Goal: Information Seeking & Learning: Learn about a topic

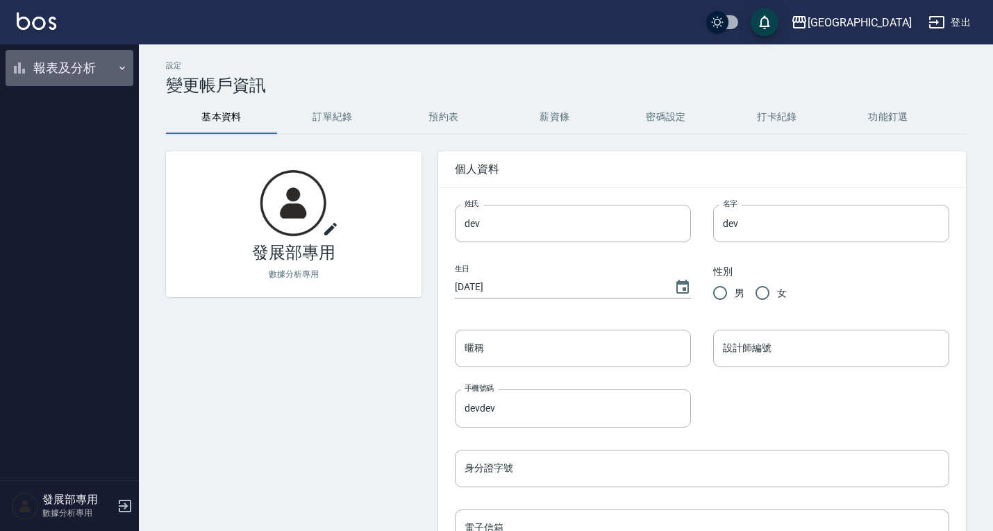
click at [79, 69] on button "報表及分析" at bounding box center [70, 68] width 128 height 36
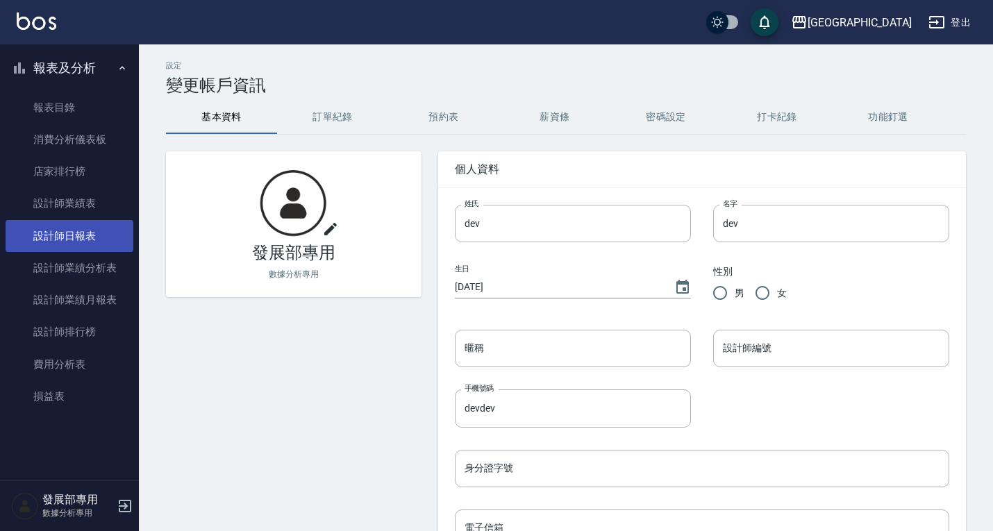
click at [61, 234] on link "設計師日報表" at bounding box center [70, 236] width 128 height 32
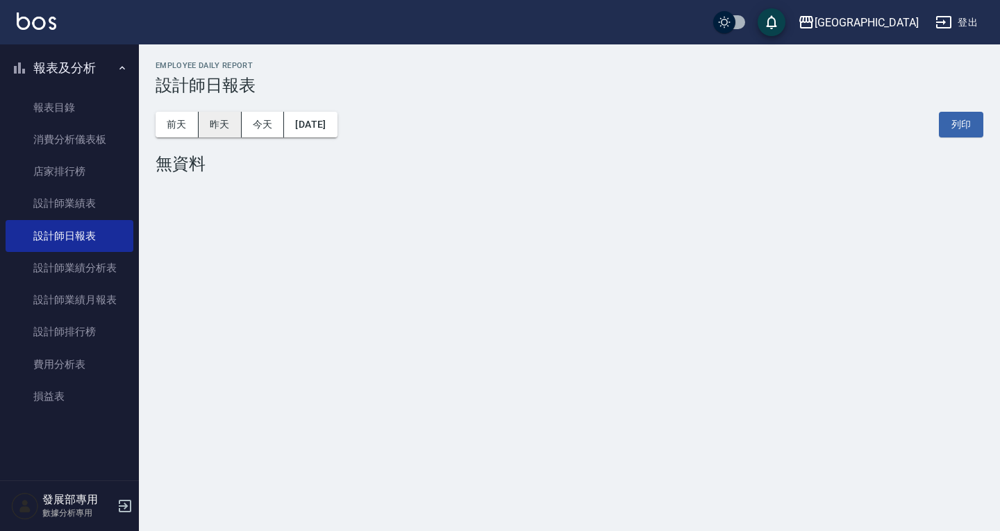
click at [214, 128] on button "昨天" at bounding box center [220, 125] width 43 height 26
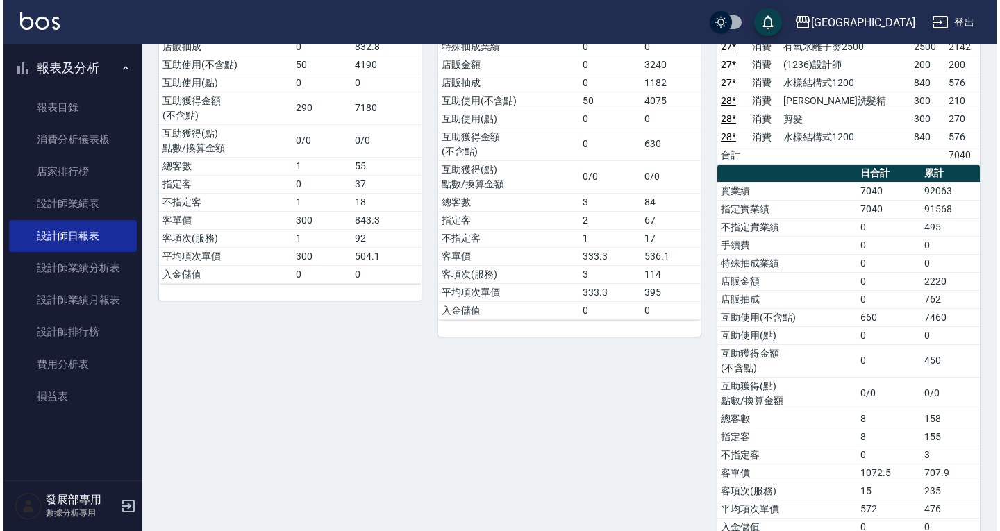
scroll to position [69, 0]
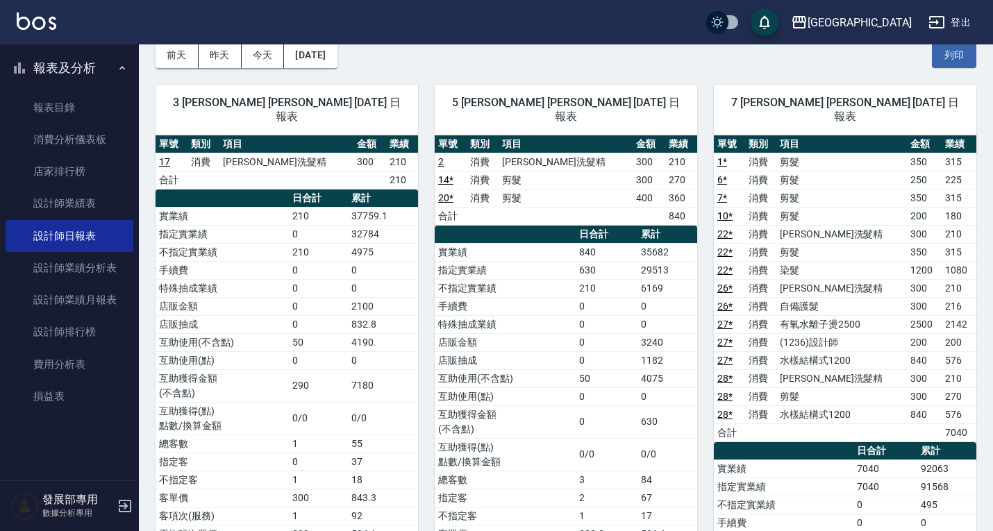
click at [885, 33] on button "上越新廟口" at bounding box center [851, 22] width 132 height 28
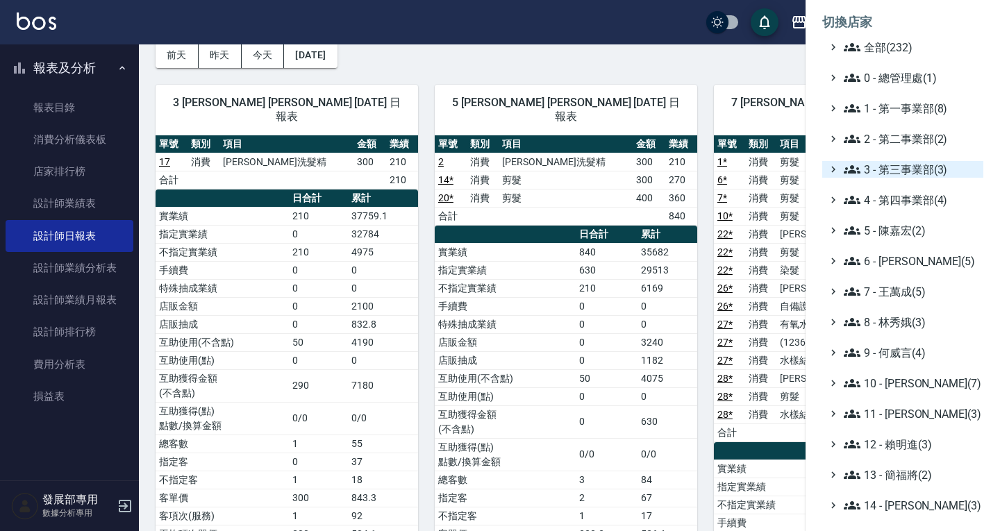
click at [888, 174] on span "3 - 第三事業部(3)" at bounding box center [911, 169] width 134 height 17
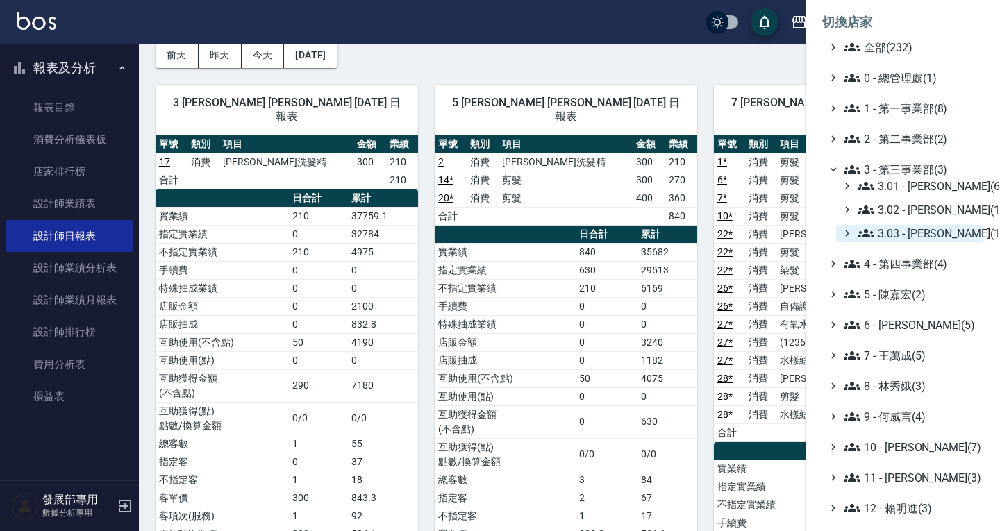
click at [899, 233] on span "3.03 - 張湘妮(1)" at bounding box center [917, 233] width 120 height 17
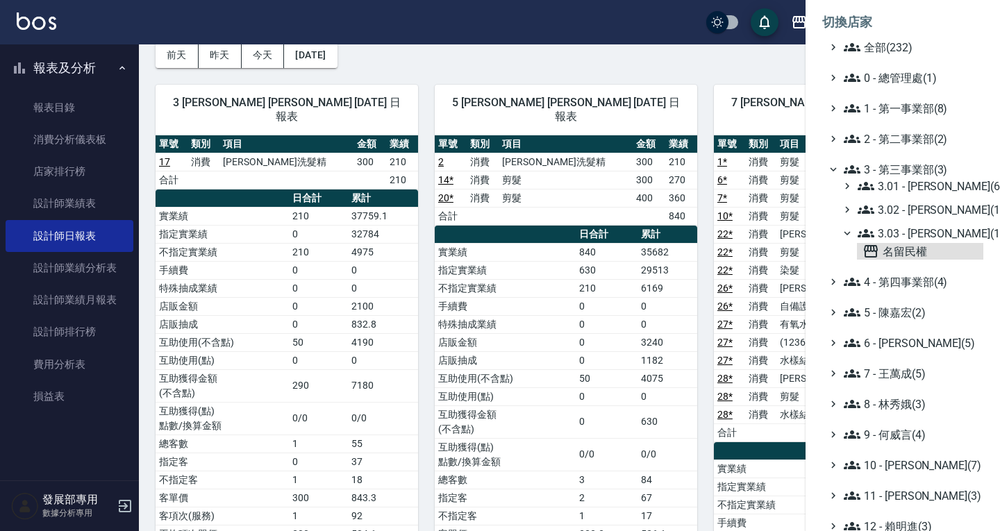
drag, startPoint x: 891, startPoint y: 255, endPoint x: 905, endPoint y: 263, distance: 16.5
click at [891, 255] on span "名留民權" at bounding box center [919, 251] width 115 height 17
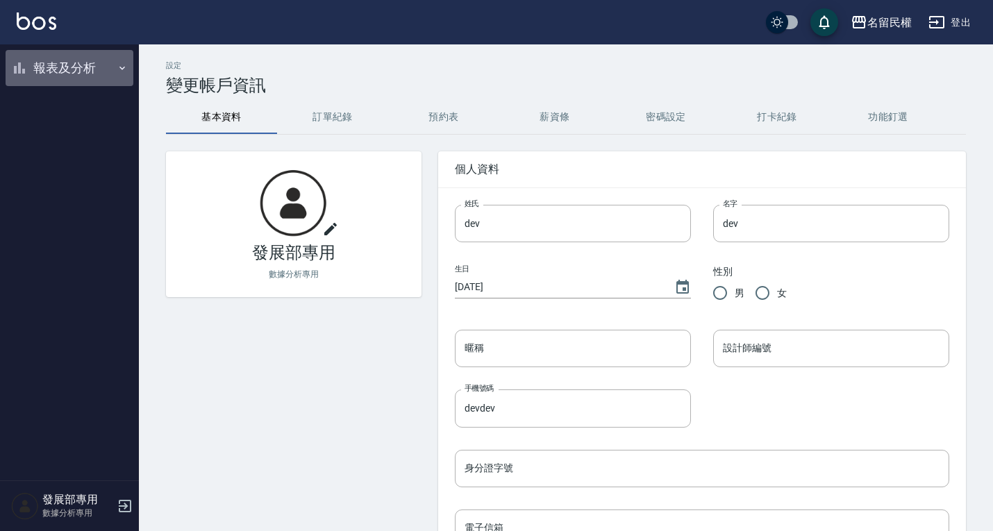
click at [78, 80] on button "報表及分析" at bounding box center [70, 68] width 128 height 36
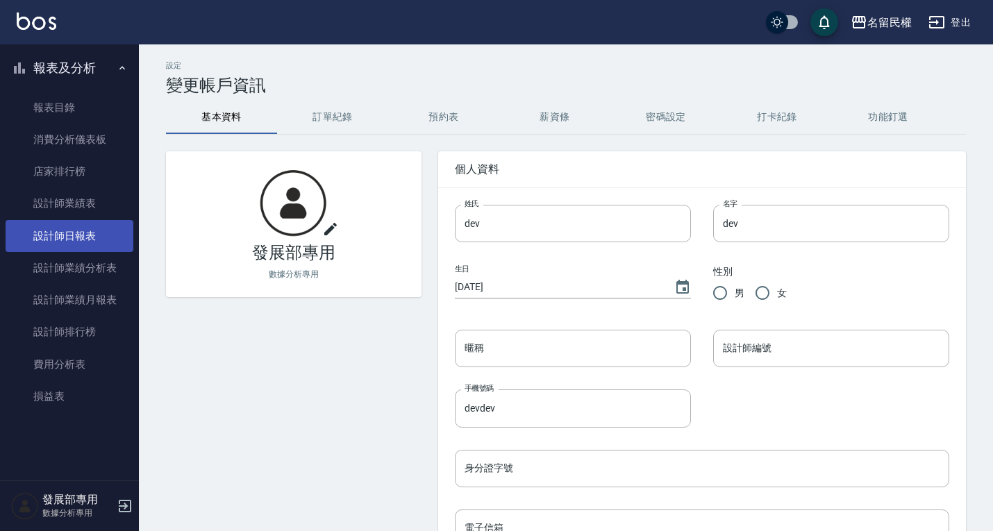
click at [95, 246] on link "設計師日報表" at bounding box center [70, 236] width 128 height 32
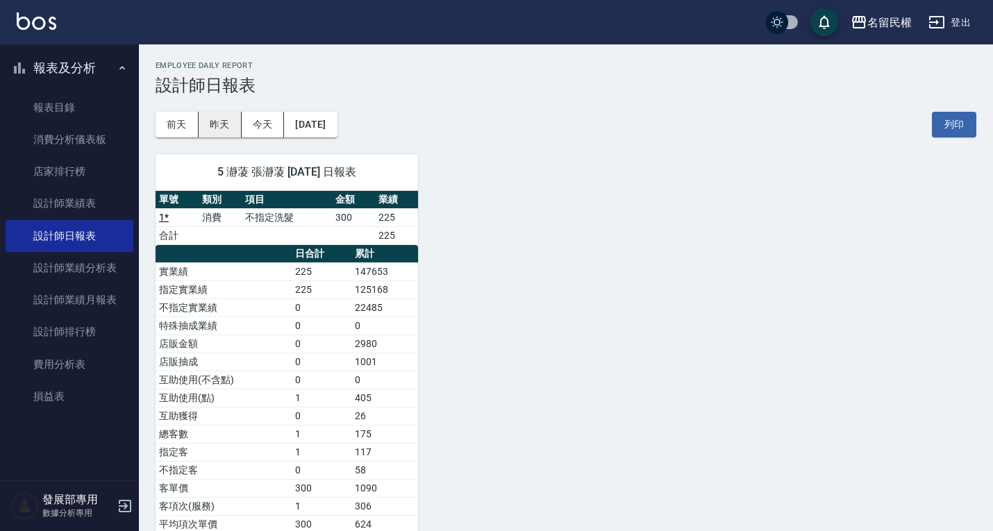
drag, startPoint x: 214, startPoint y: 131, endPoint x: 221, endPoint y: 132, distance: 7.8
click at [214, 130] on button "昨天" at bounding box center [220, 125] width 43 height 26
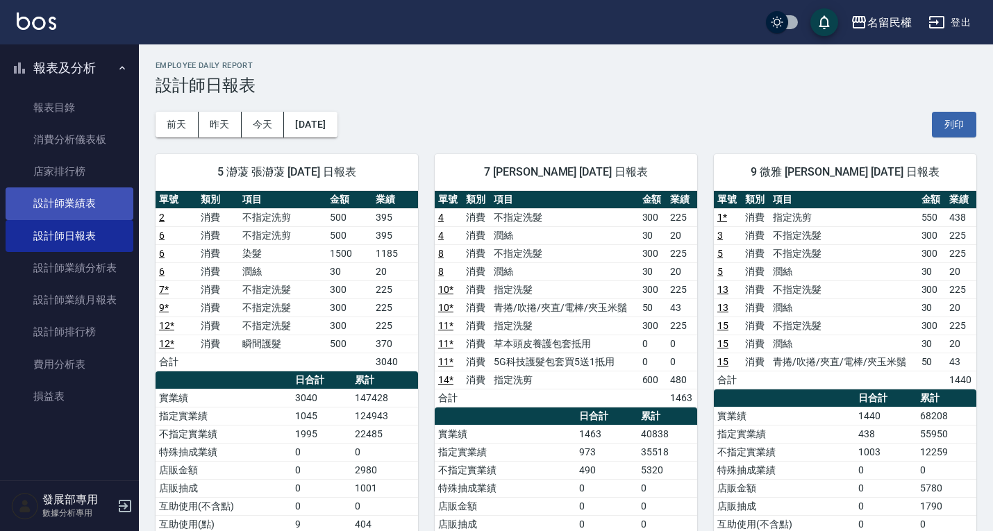
click at [103, 208] on link "設計師業績表" at bounding box center [70, 203] width 128 height 32
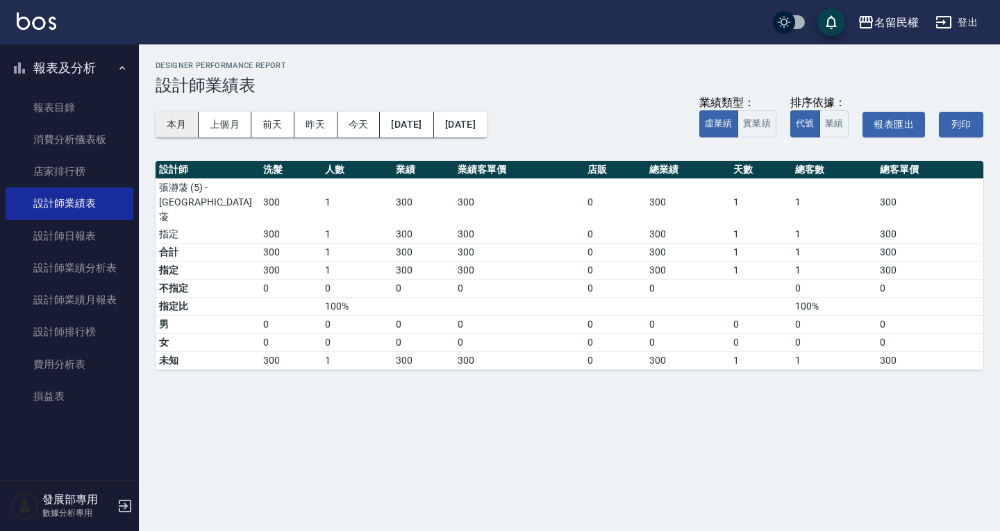
click at [179, 122] on button "本月" at bounding box center [177, 125] width 43 height 26
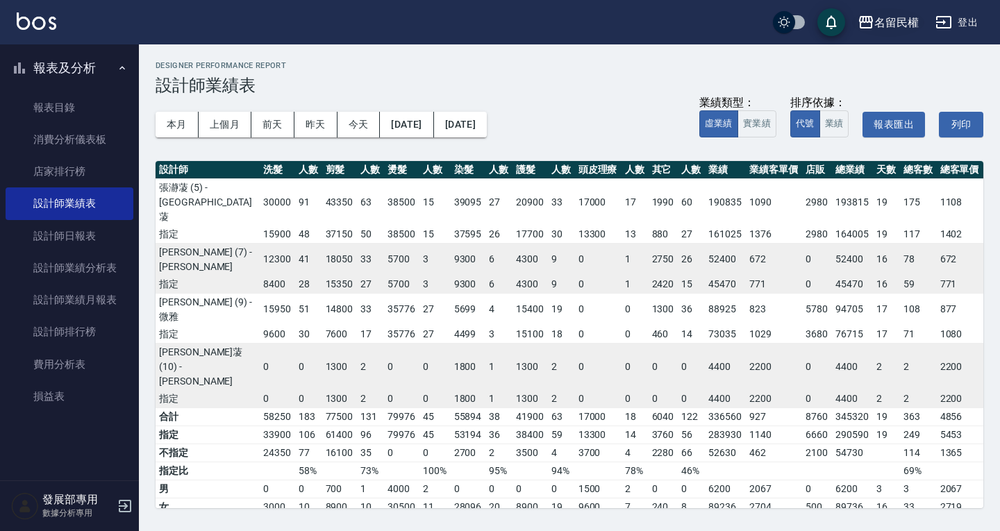
click at [897, 24] on div "名留民權" at bounding box center [896, 22] width 44 height 17
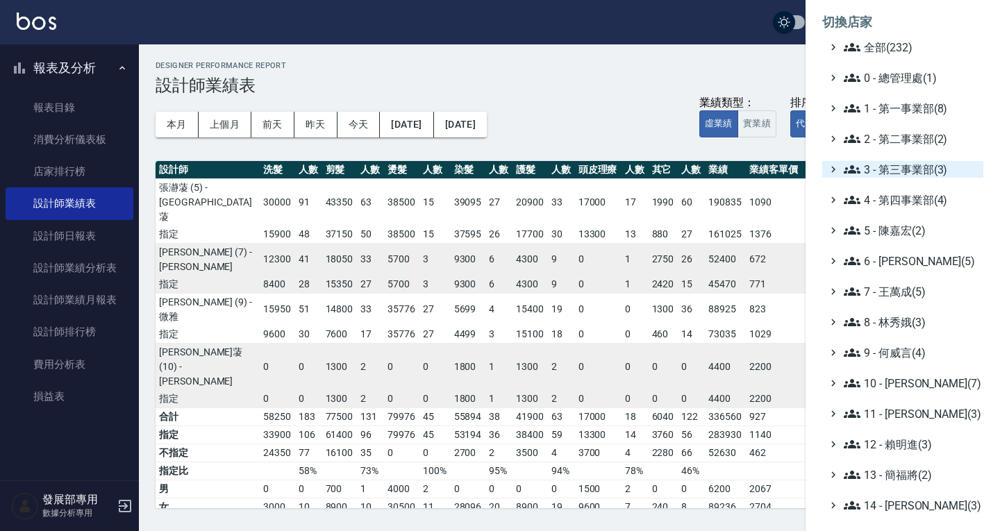
click at [900, 170] on span "3 - 第三事業部(3)" at bounding box center [911, 169] width 134 height 17
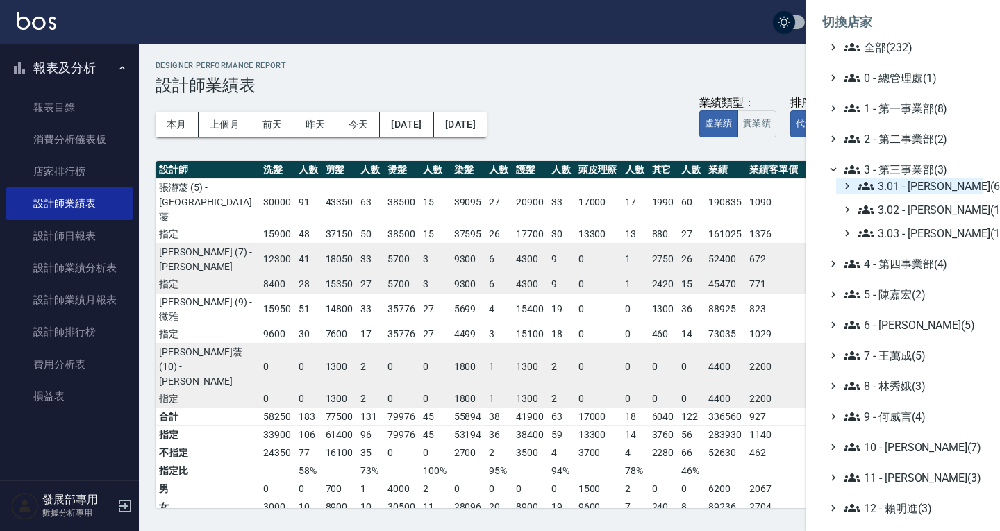
click at [907, 185] on span "3.01 - 蔡承翰(6)" at bounding box center [917, 186] width 120 height 17
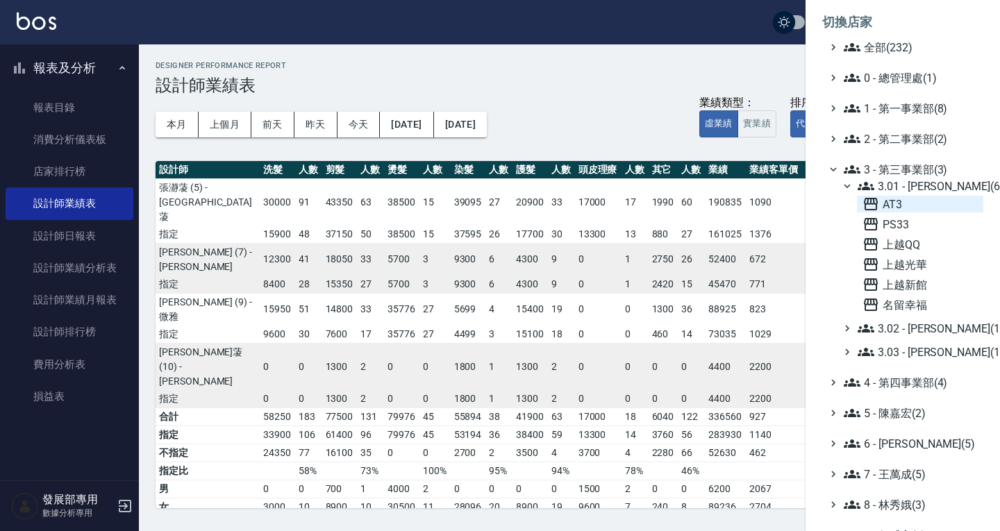
click at [913, 205] on span "AT3" at bounding box center [919, 204] width 115 height 17
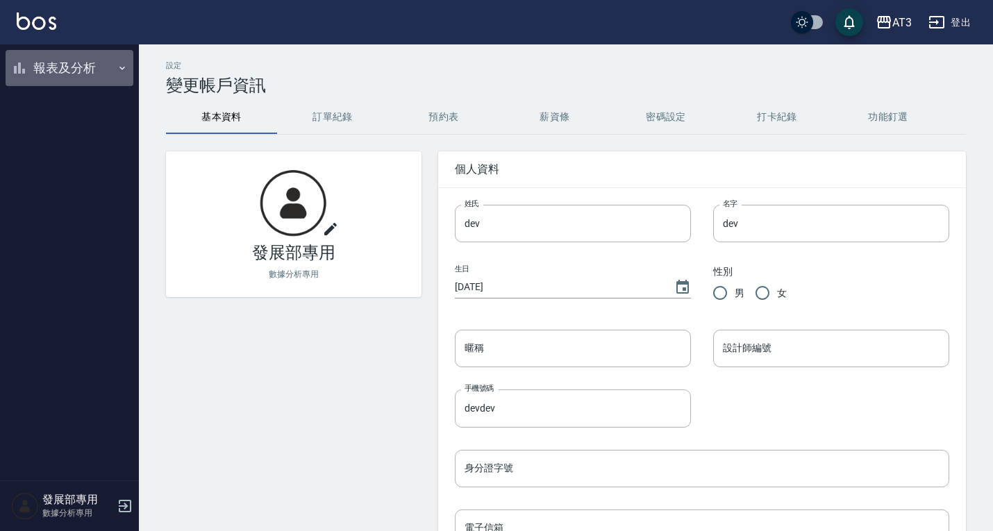
click at [92, 68] on button "報表及分析" at bounding box center [70, 68] width 128 height 36
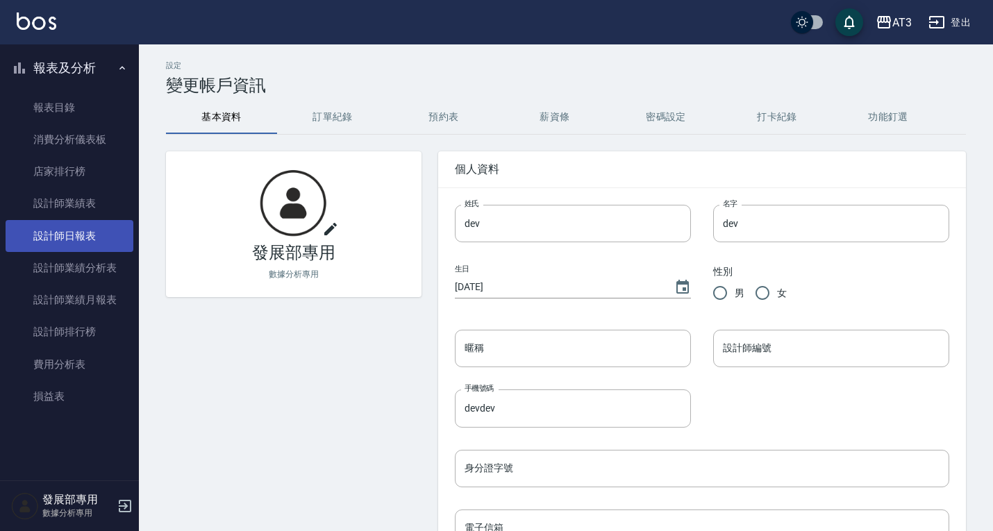
click at [86, 240] on link "設計師日報表" at bounding box center [70, 236] width 128 height 32
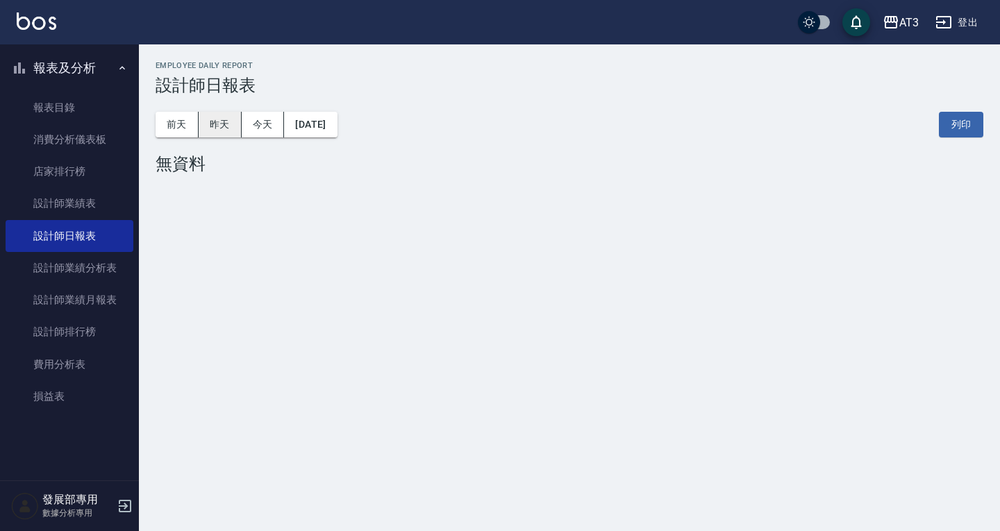
click at [205, 133] on button "昨天" at bounding box center [220, 125] width 43 height 26
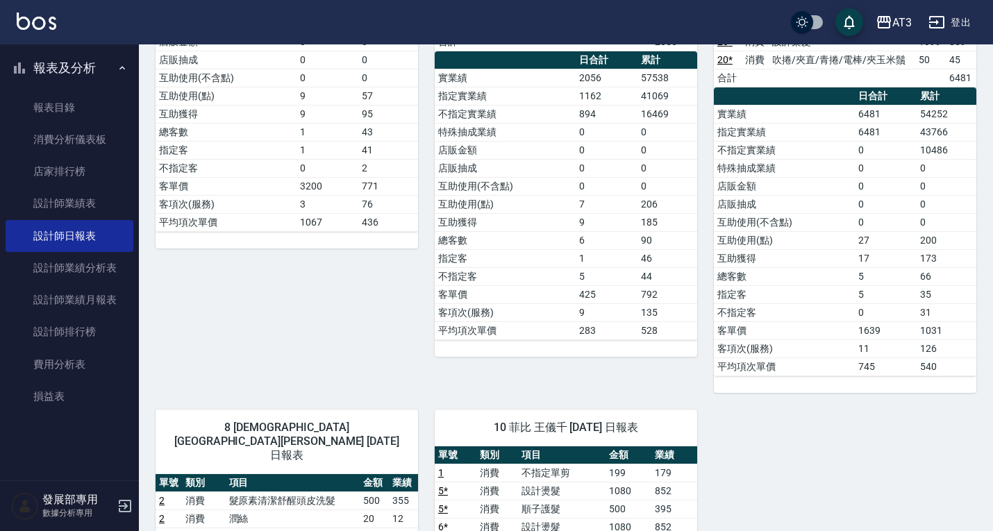
scroll to position [278, 0]
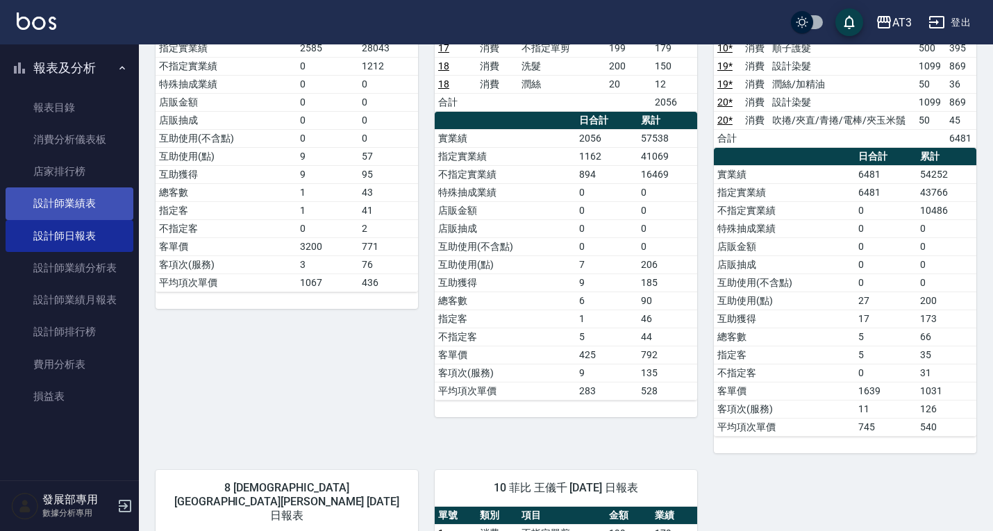
click at [58, 191] on link "設計師業績表" at bounding box center [70, 203] width 128 height 32
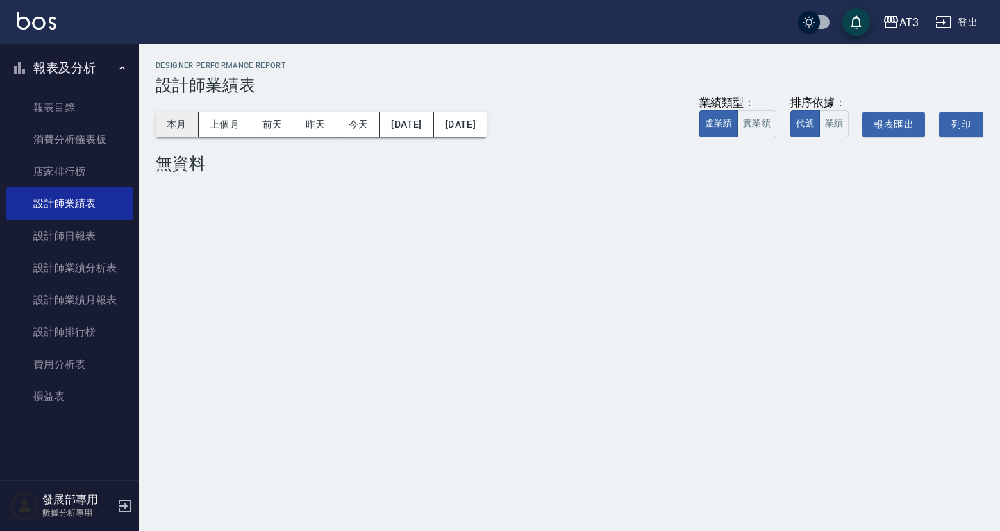
click at [175, 131] on button "本月" at bounding box center [177, 125] width 43 height 26
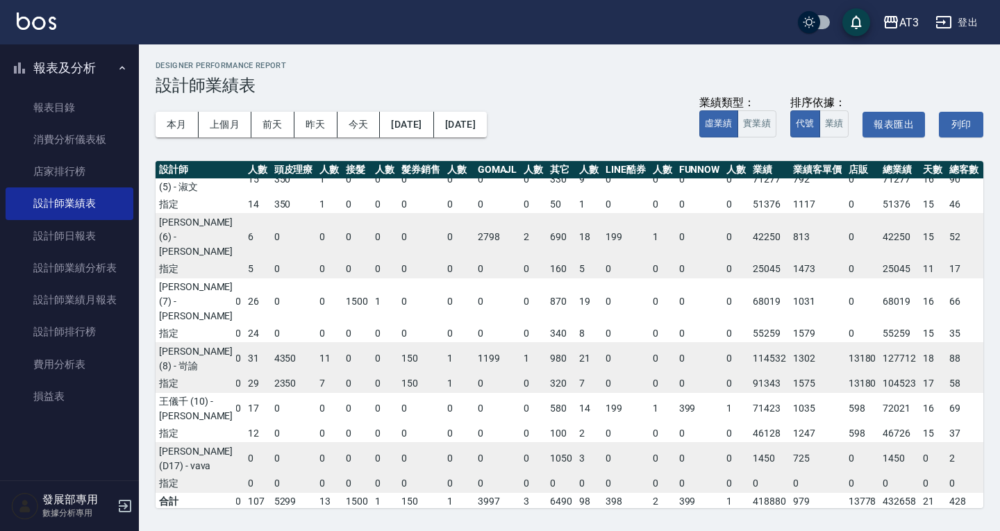
scroll to position [116, 281]
click at [231, 122] on button "上個月" at bounding box center [225, 125] width 53 height 26
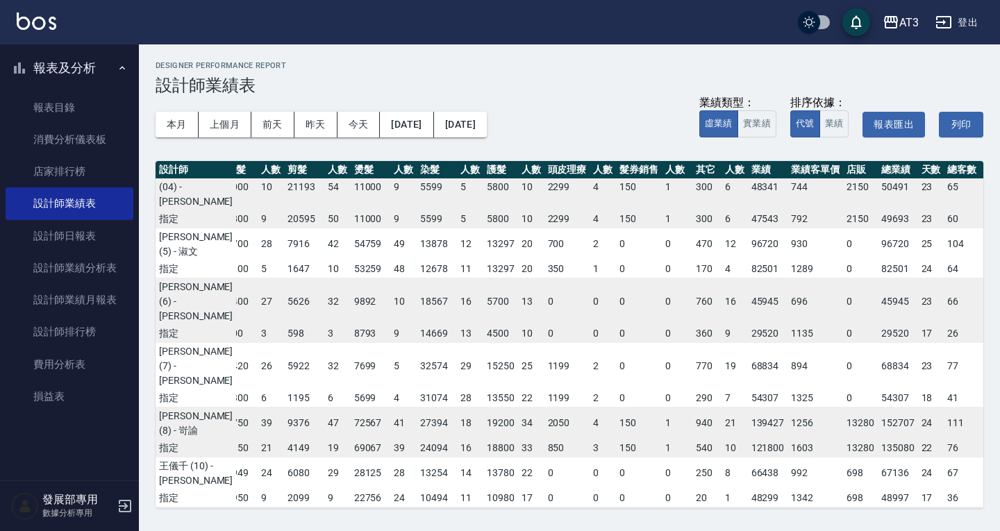
scroll to position [166, 13]
click at [178, 126] on button "本月" at bounding box center [177, 125] width 43 height 26
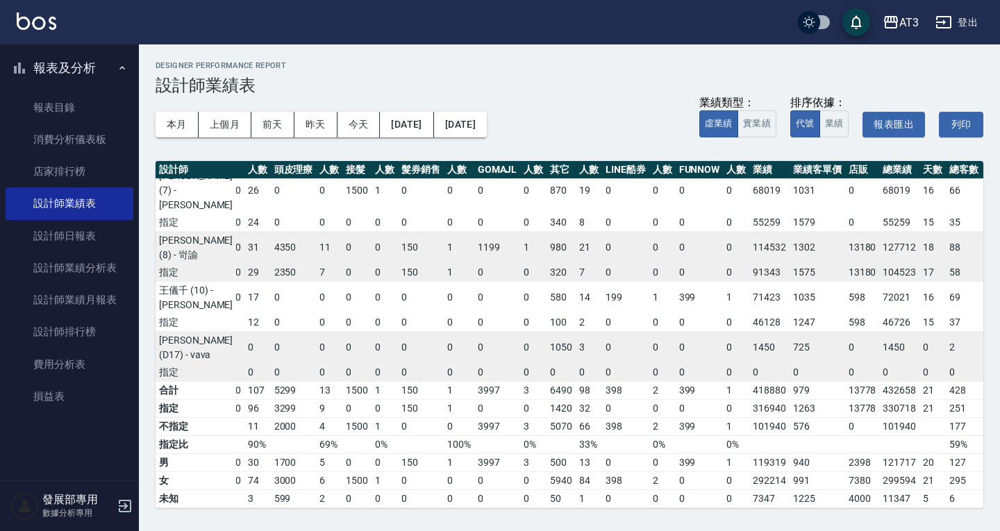
scroll to position [253, 281]
click at [217, 124] on button "上個月" at bounding box center [225, 125] width 53 height 26
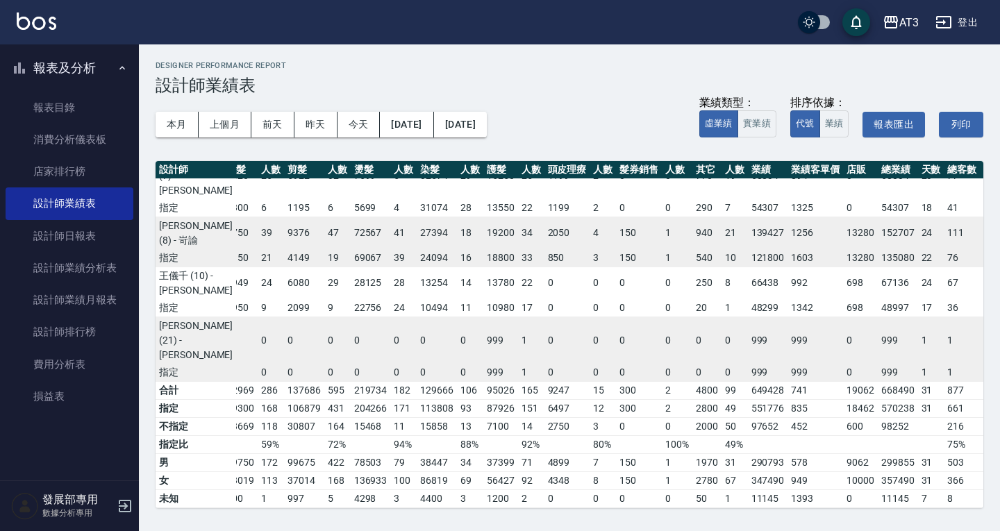
scroll to position [370, 13]
click at [183, 119] on button "本月" at bounding box center [177, 125] width 43 height 26
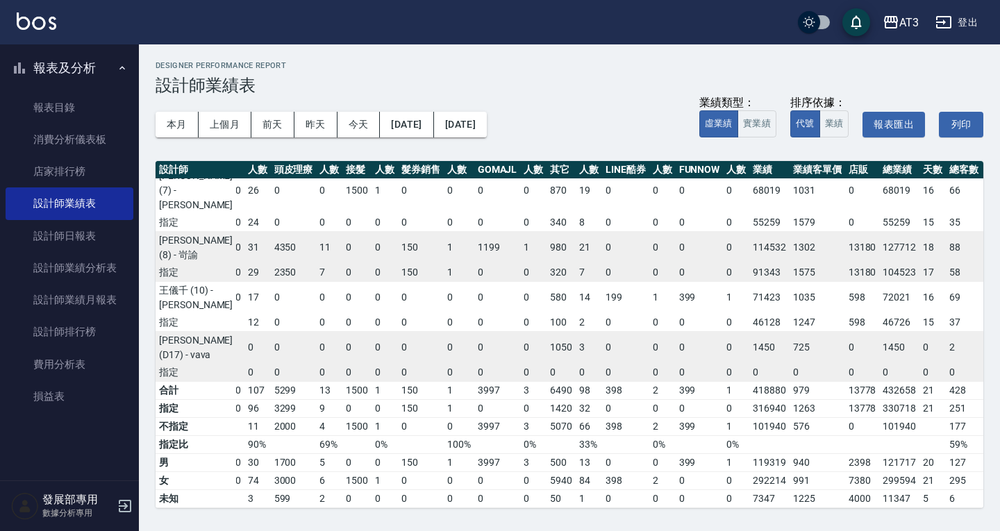
scroll to position [324, 281]
click at [915, 23] on div "AT3" at bounding box center [908, 22] width 19 height 17
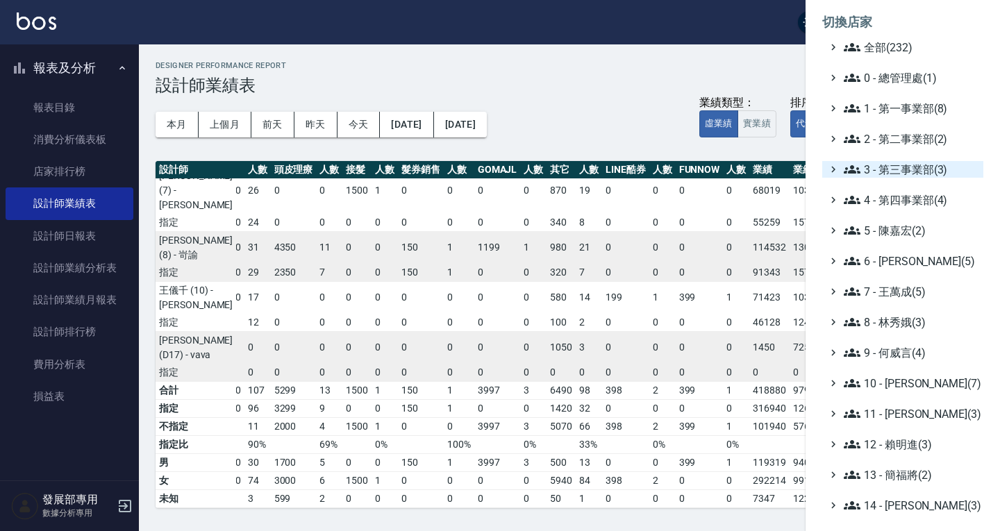
click at [896, 171] on span "3 - 第三事業部(3)" at bounding box center [911, 169] width 134 height 17
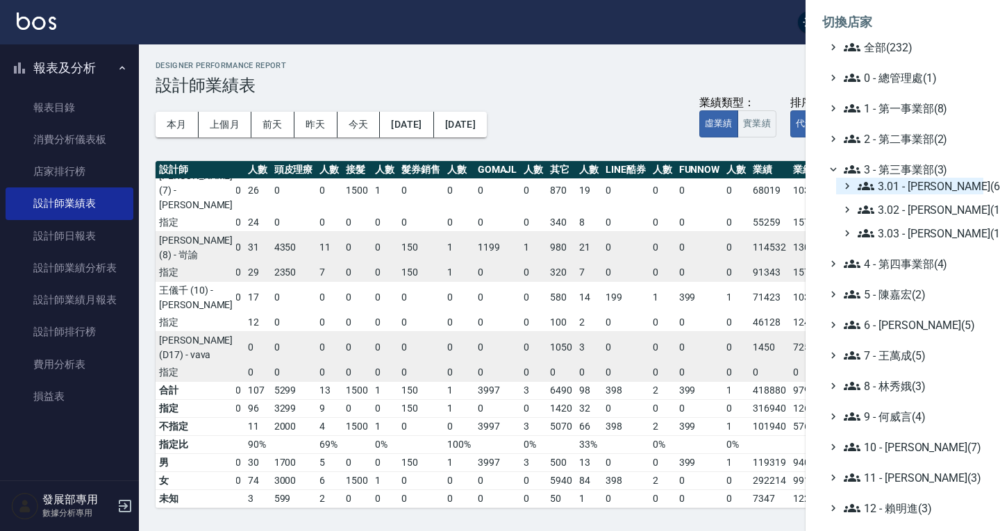
click at [906, 187] on span "3.01 - 蔡承翰(6)" at bounding box center [917, 186] width 120 height 17
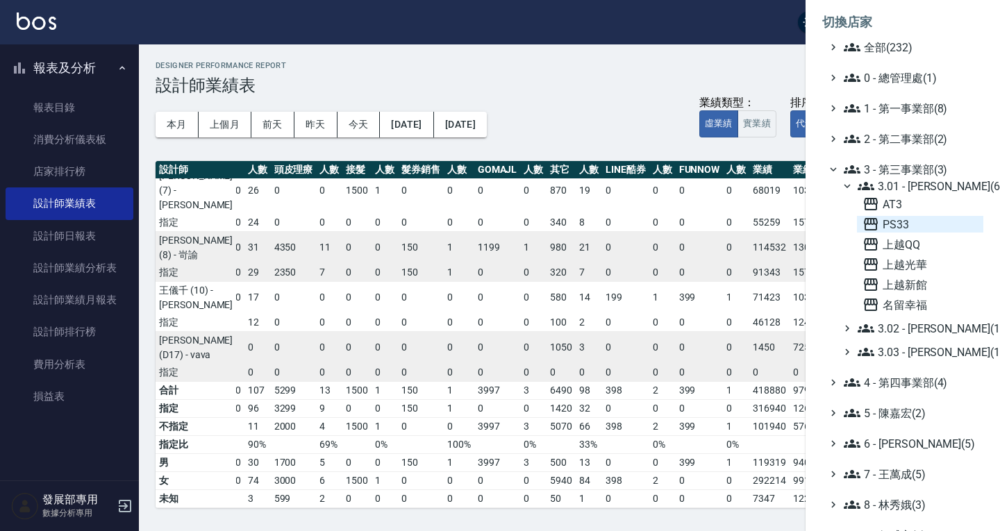
click at [901, 224] on span "PS33" at bounding box center [919, 224] width 115 height 17
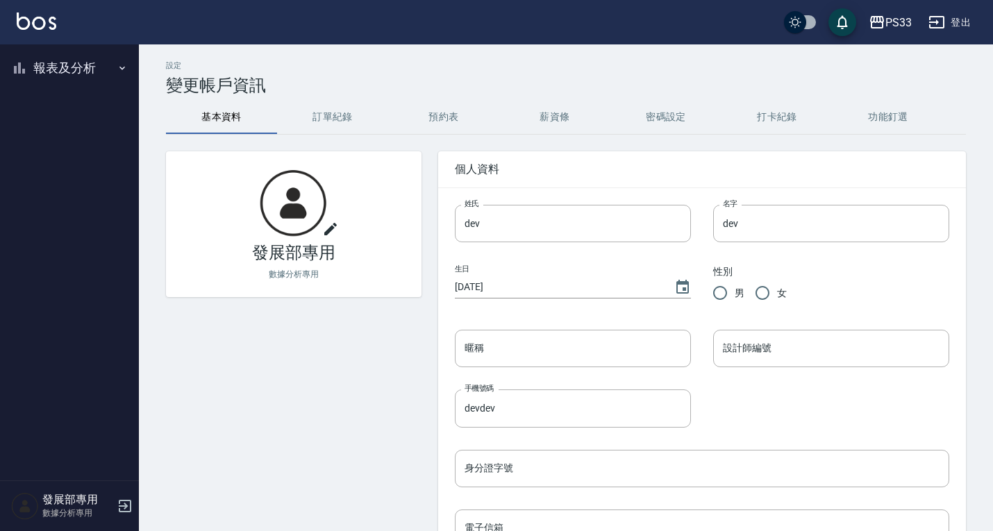
click at [62, 67] on button "報表及分析" at bounding box center [70, 68] width 128 height 36
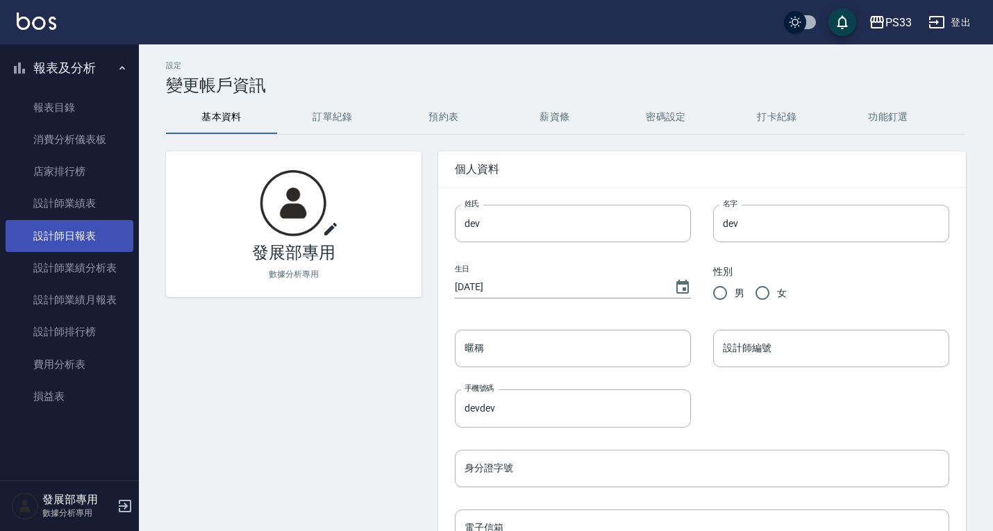
click at [81, 232] on link "設計師日報表" at bounding box center [70, 236] width 128 height 32
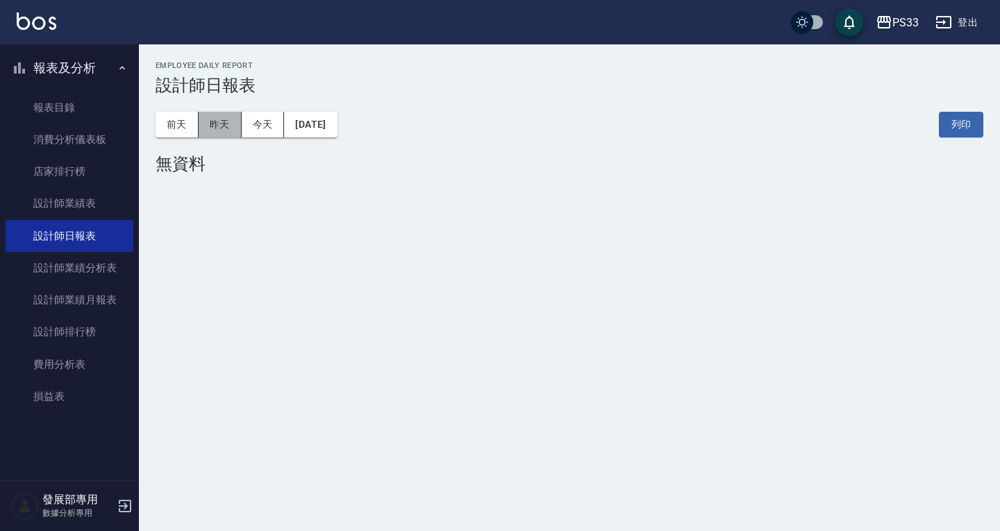
click at [226, 123] on button "昨天" at bounding box center [220, 125] width 43 height 26
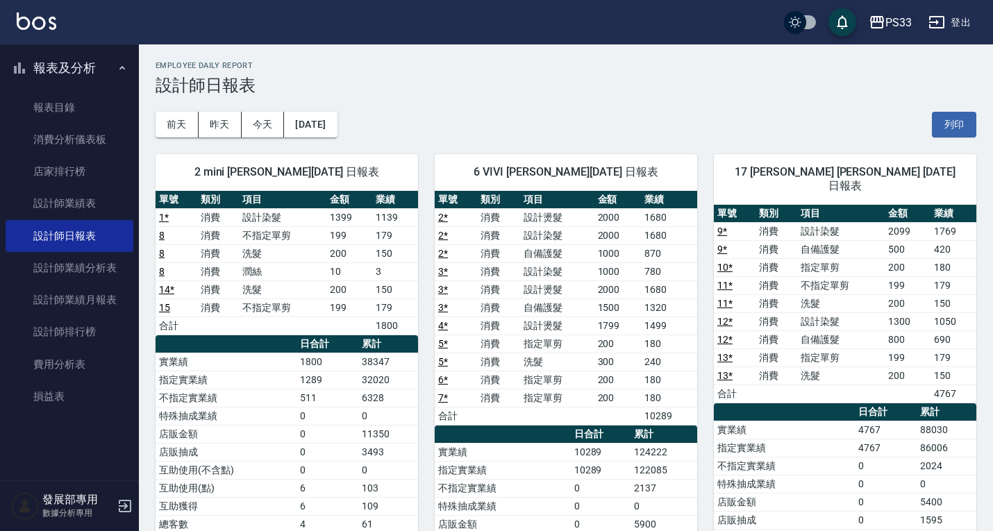
click at [895, 29] on div "PS33" at bounding box center [898, 22] width 26 height 17
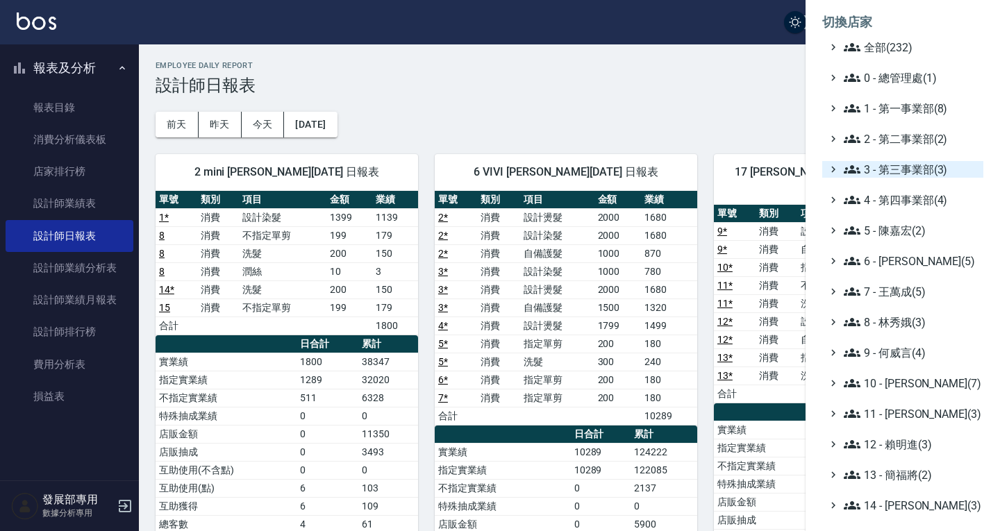
click at [905, 167] on span "3 - 第三事業部(3)" at bounding box center [911, 169] width 134 height 17
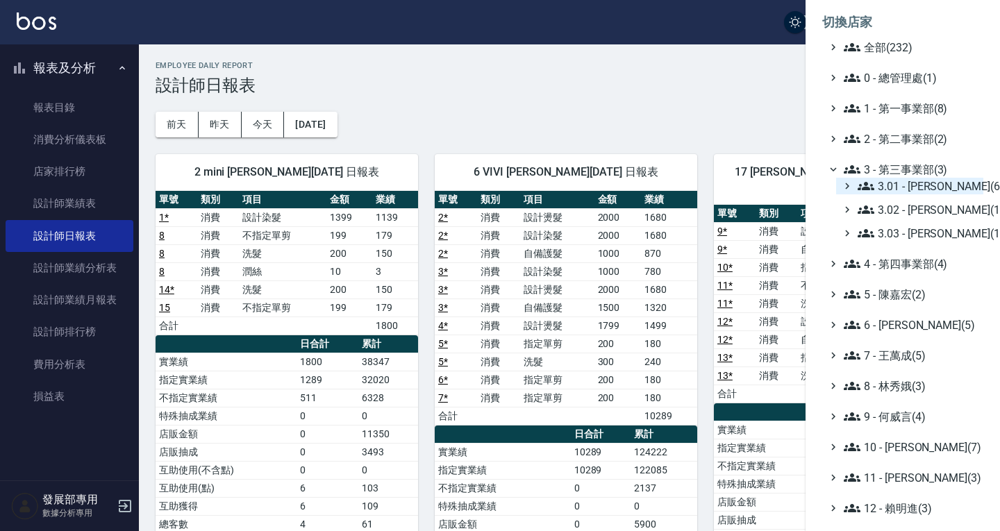
click at [905, 183] on span "3.01 - [PERSON_NAME](6)" at bounding box center [917, 186] width 120 height 17
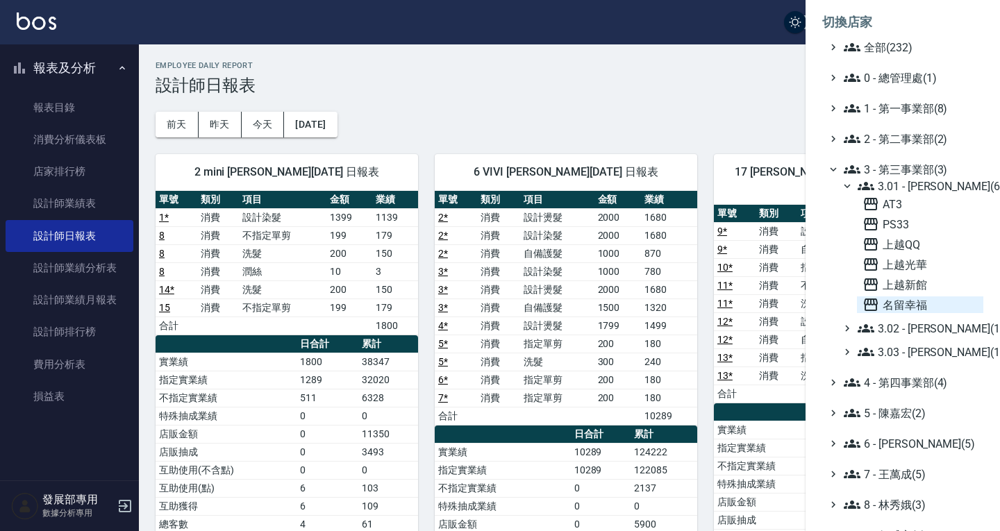
click at [917, 300] on span "名留幸福" at bounding box center [919, 304] width 115 height 17
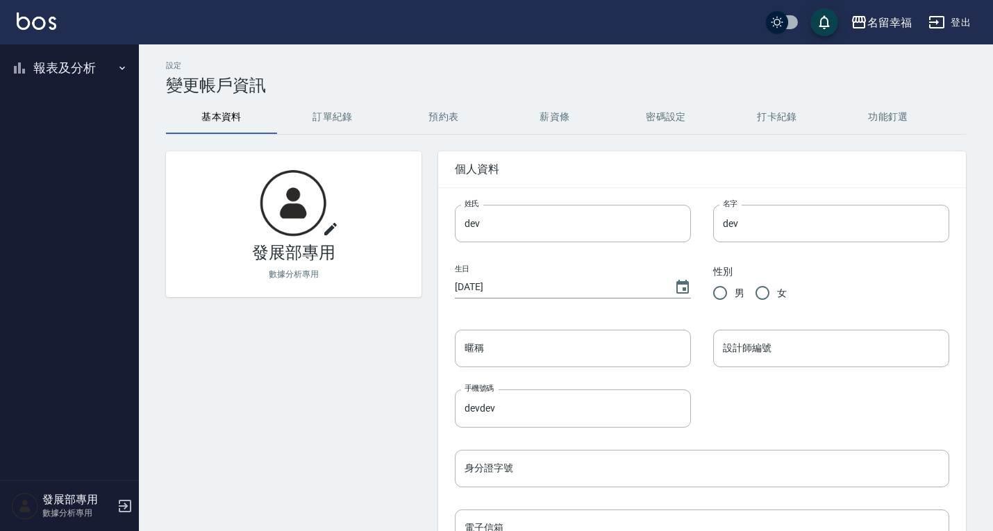
click at [66, 68] on button "報表及分析" at bounding box center [70, 68] width 128 height 36
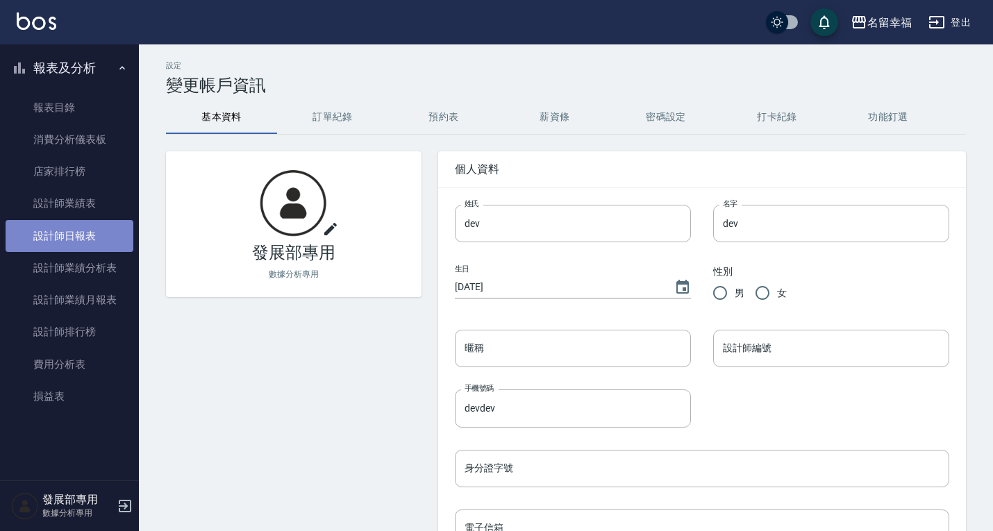
click at [85, 249] on link "設計師日報表" at bounding box center [70, 236] width 128 height 32
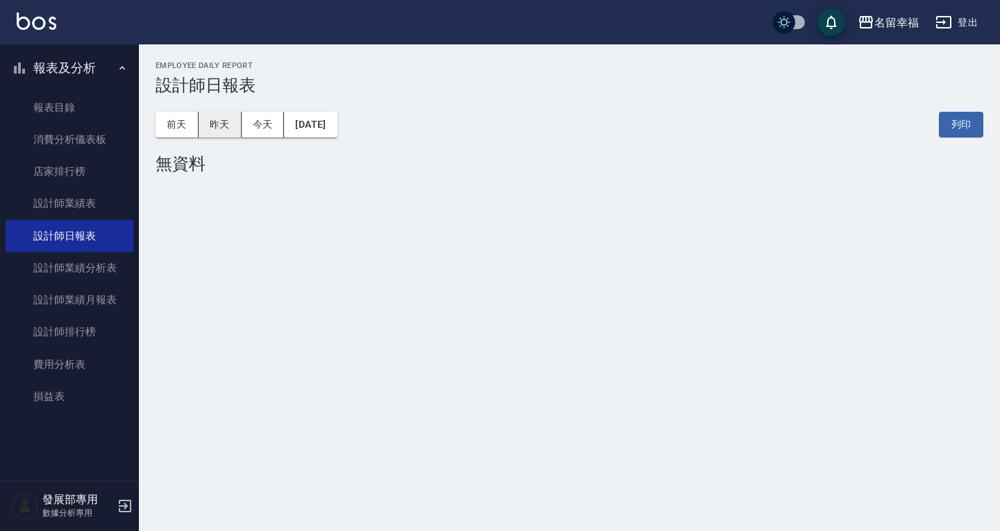
click at [229, 127] on button "昨天" at bounding box center [220, 125] width 43 height 26
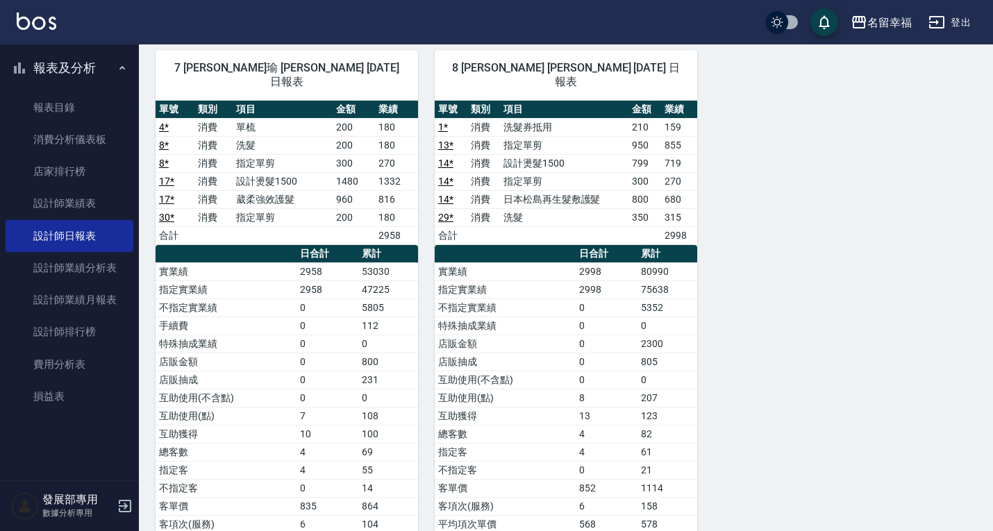
scroll to position [764, 0]
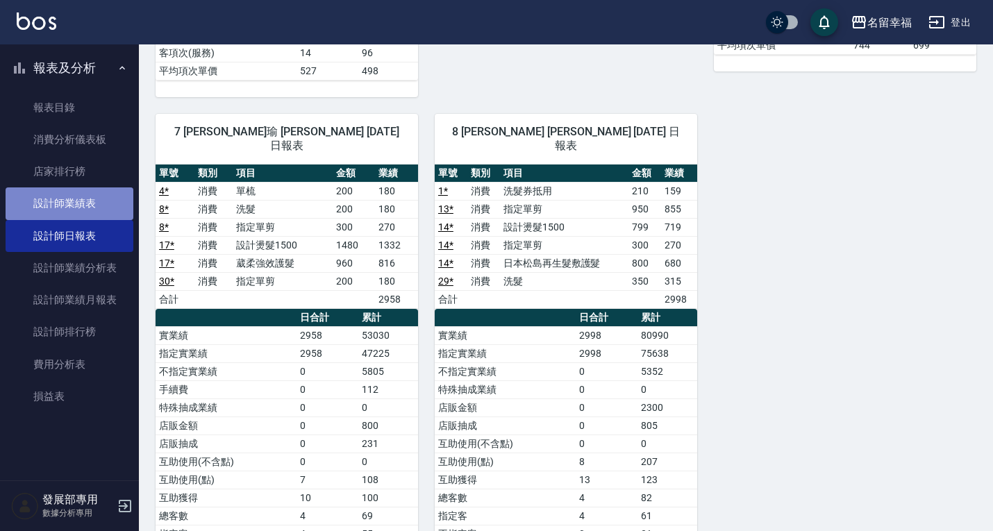
click at [57, 205] on link "設計師業績表" at bounding box center [70, 203] width 128 height 32
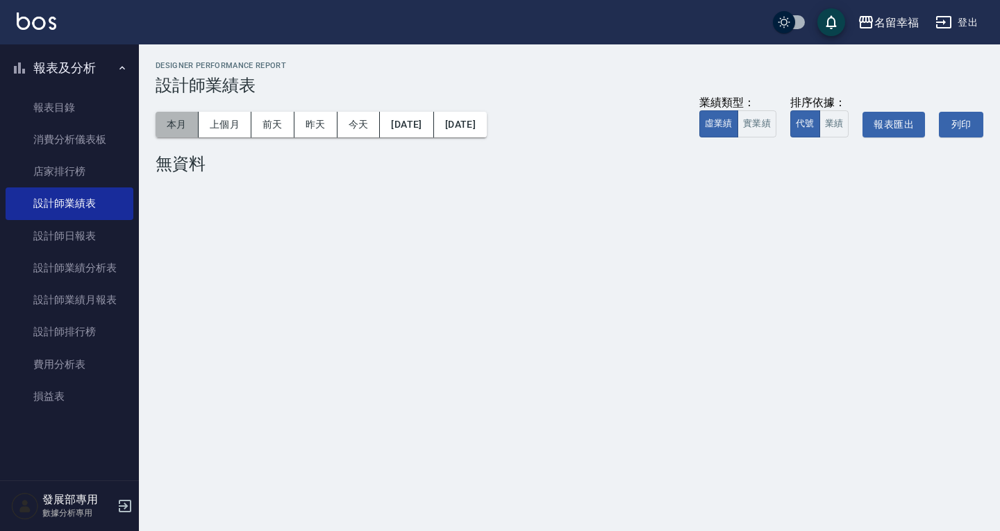
click at [195, 124] on button "本月" at bounding box center [177, 125] width 43 height 26
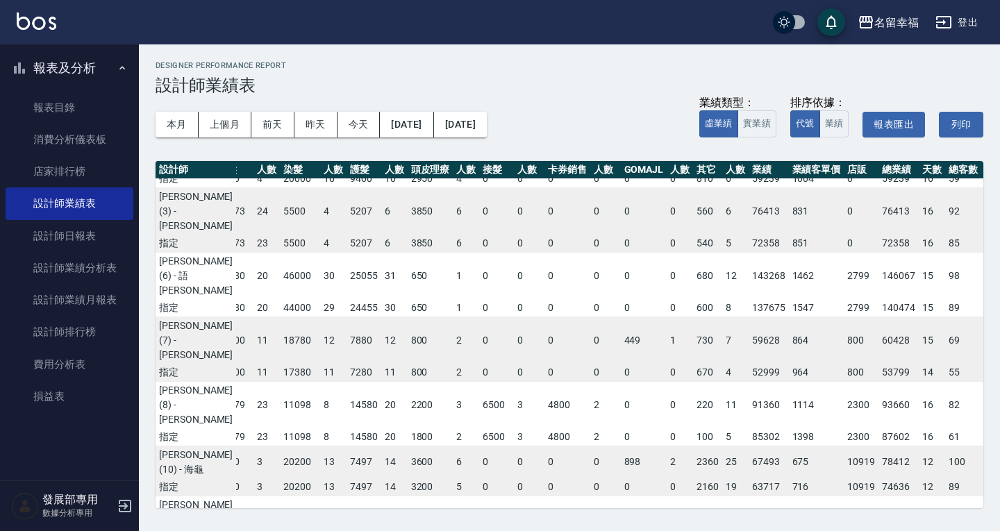
scroll to position [187, 144]
click at [881, 18] on div "名留幸福" at bounding box center [896, 22] width 44 height 17
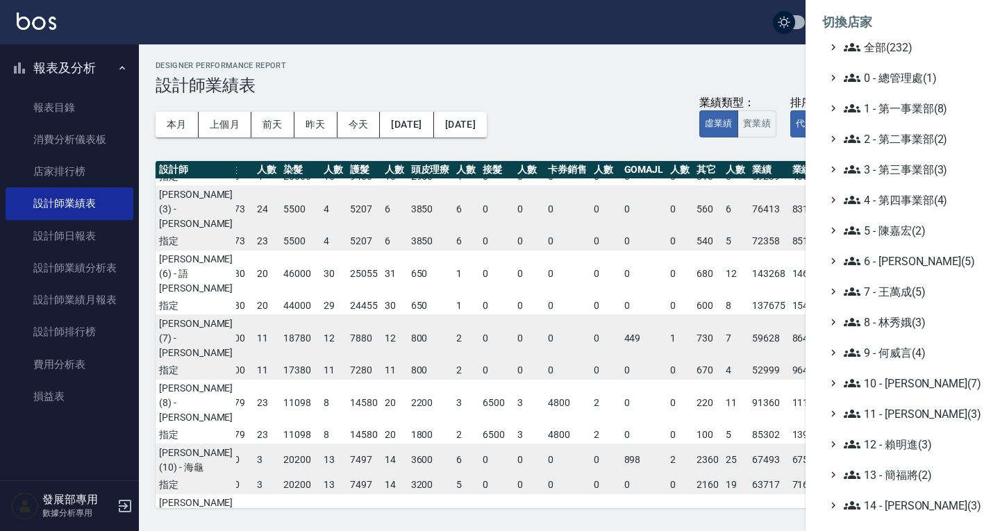
click at [655, 76] on div at bounding box center [500, 265] width 1000 height 531
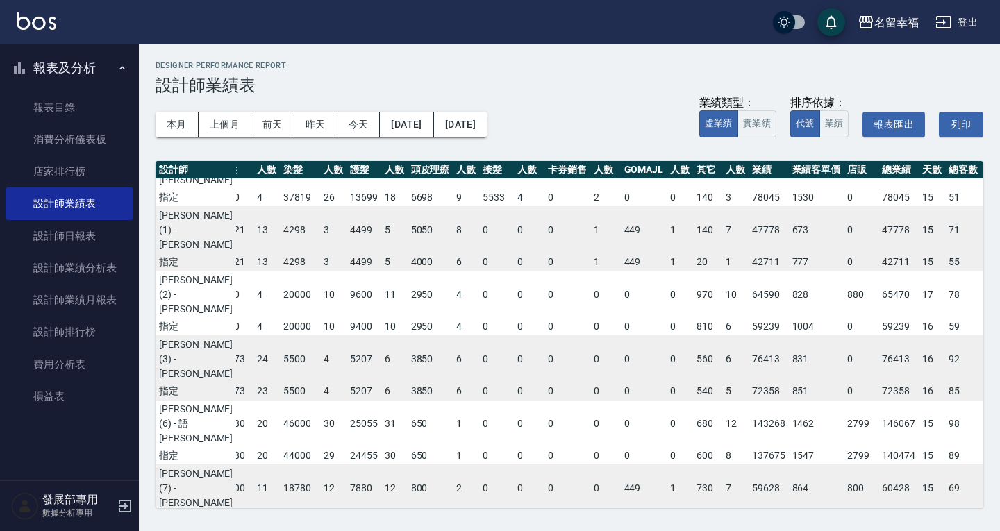
scroll to position [0, 144]
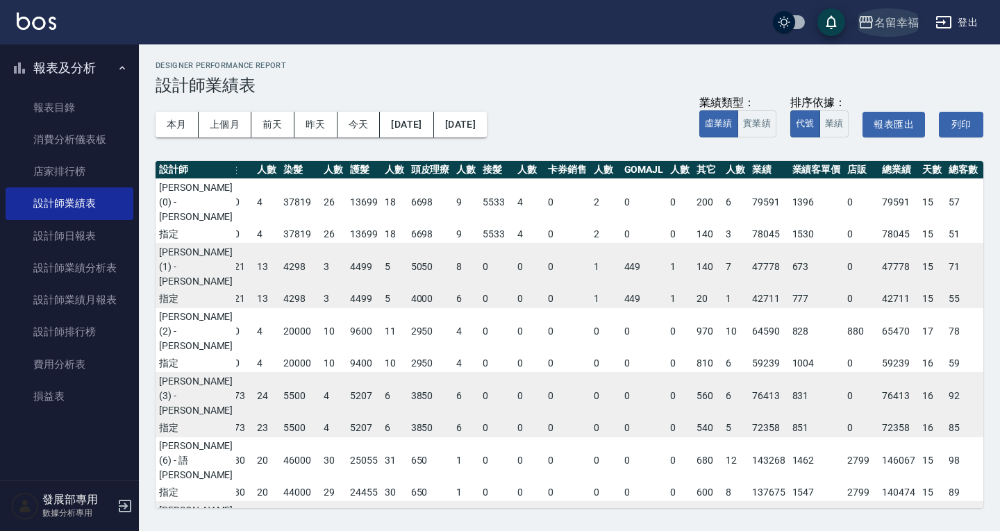
click at [878, 28] on div "名留幸福" at bounding box center [896, 22] width 44 height 17
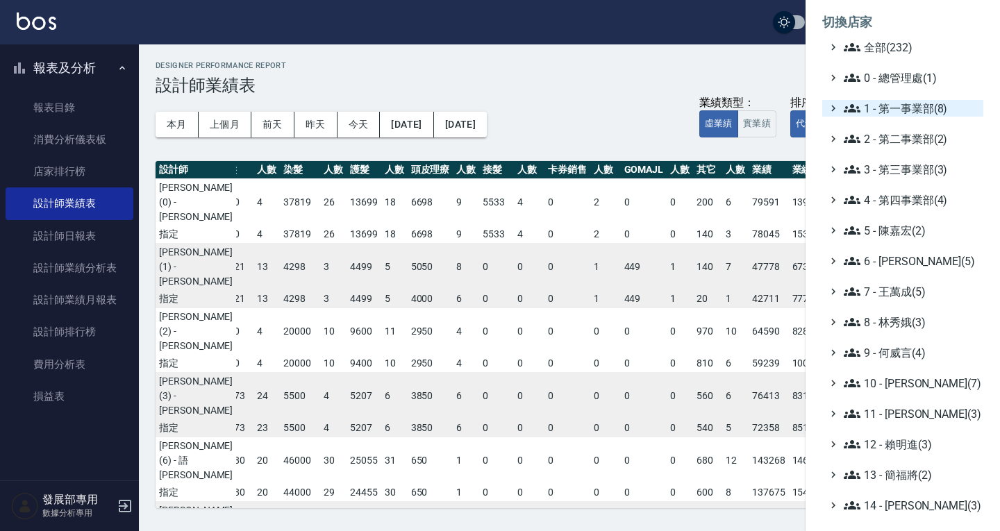
click at [882, 107] on span "1 - 第一事業部(8)" at bounding box center [911, 108] width 134 height 17
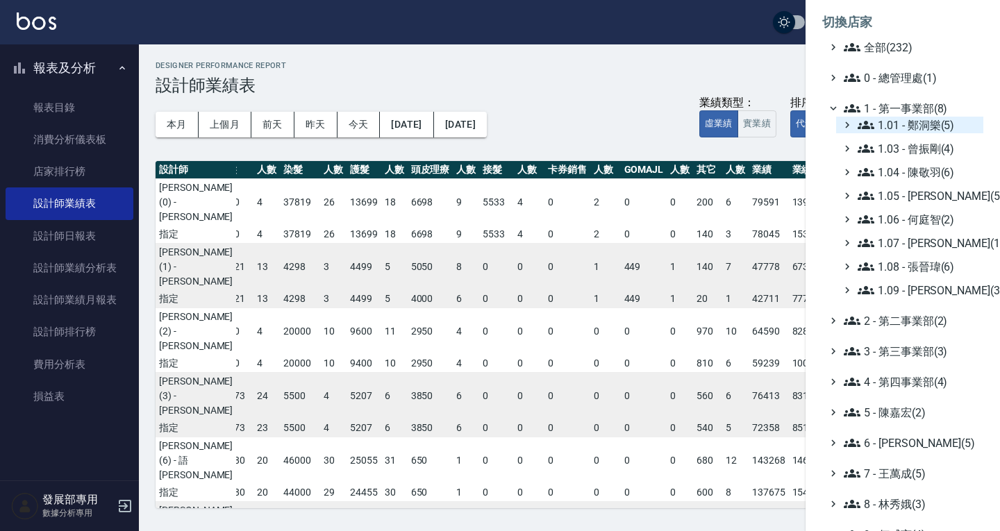
click at [896, 119] on span "1.01 - 鄭洞樂(5)" at bounding box center [917, 125] width 120 height 17
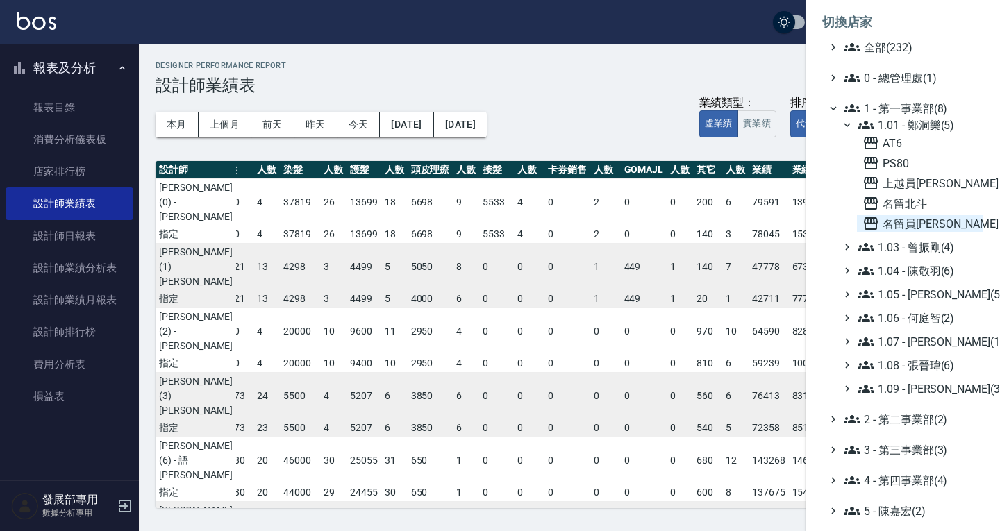
click at [925, 227] on span "名留員林中正" at bounding box center [919, 223] width 115 height 17
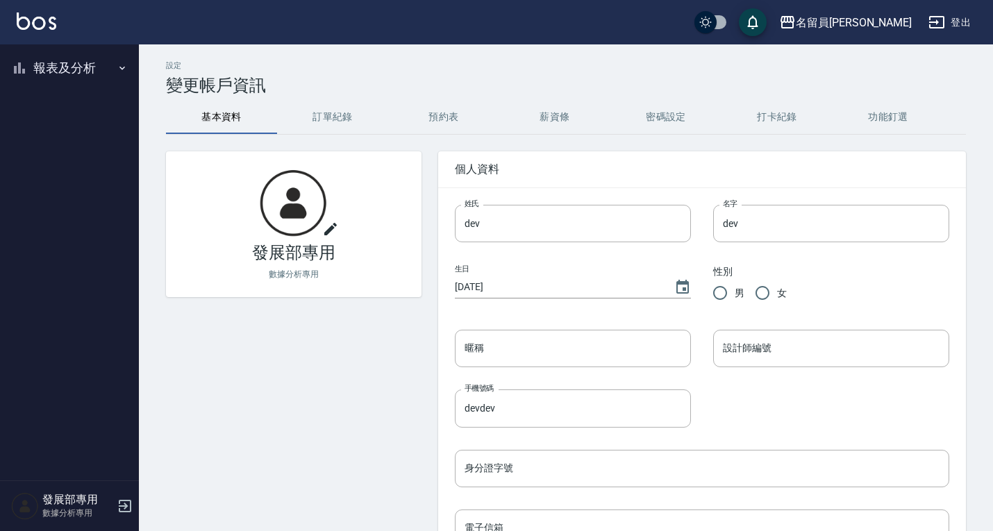
click at [85, 71] on button "報表及分析" at bounding box center [70, 68] width 128 height 36
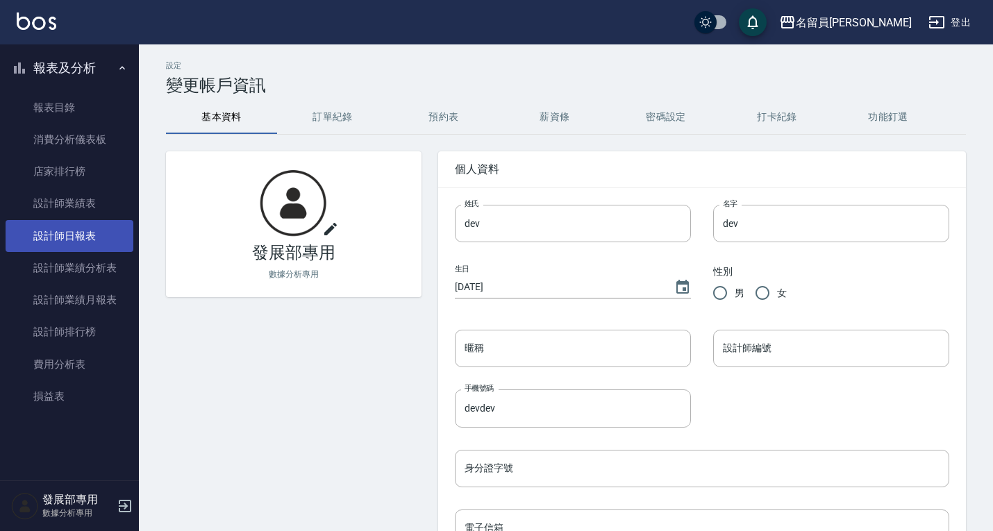
click at [78, 232] on link "設計師日報表" at bounding box center [70, 236] width 128 height 32
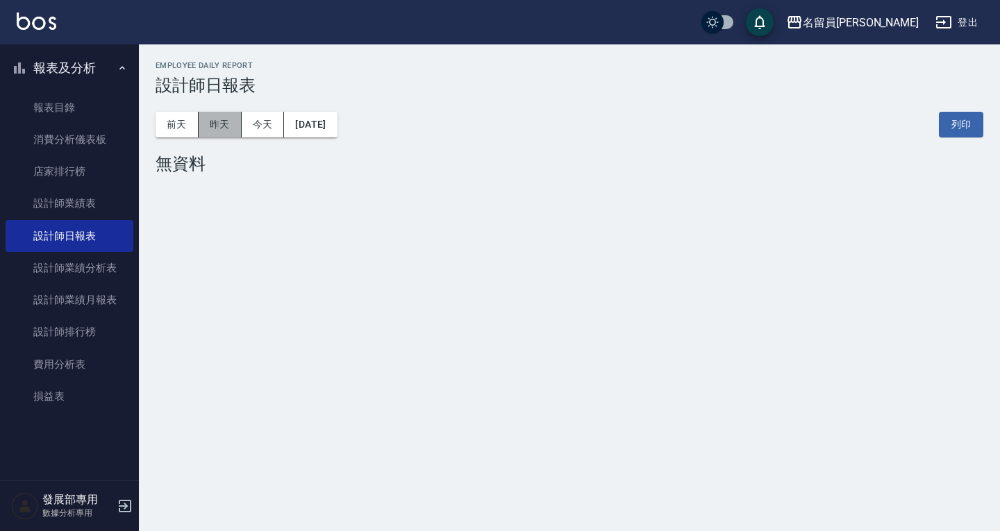
click at [212, 127] on button "昨天" at bounding box center [220, 125] width 43 height 26
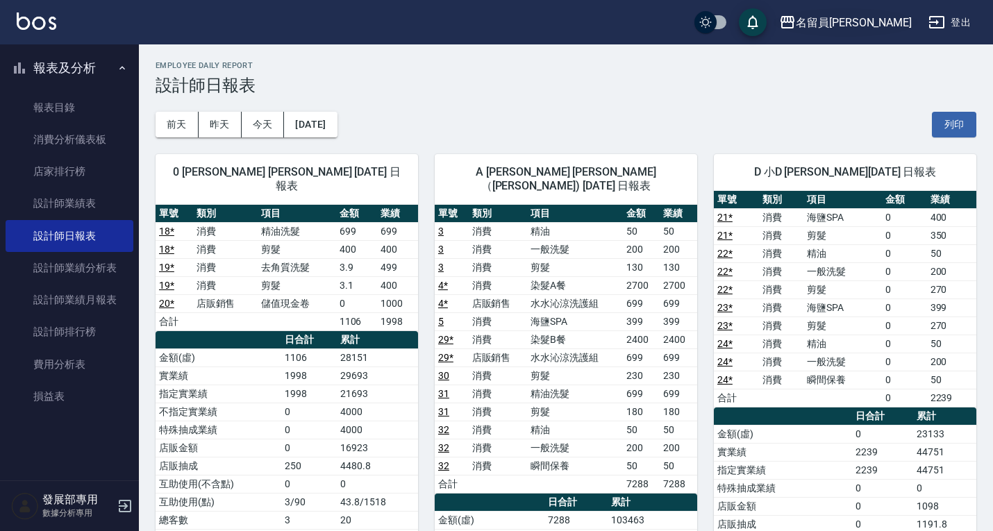
click at [869, 10] on button "名留員林中正" at bounding box center [845, 22] width 144 height 28
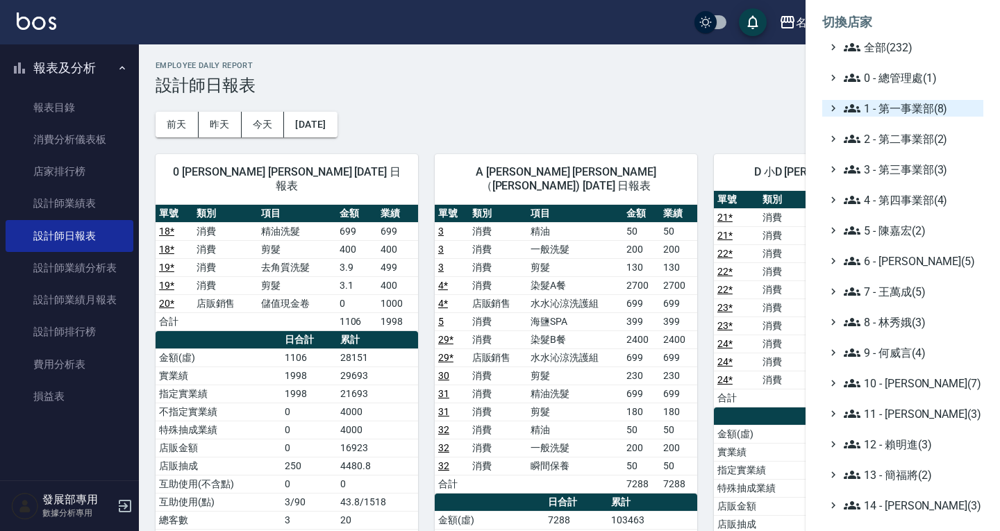
click at [887, 110] on span "1 - 第一事業部(8)" at bounding box center [911, 108] width 134 height 17
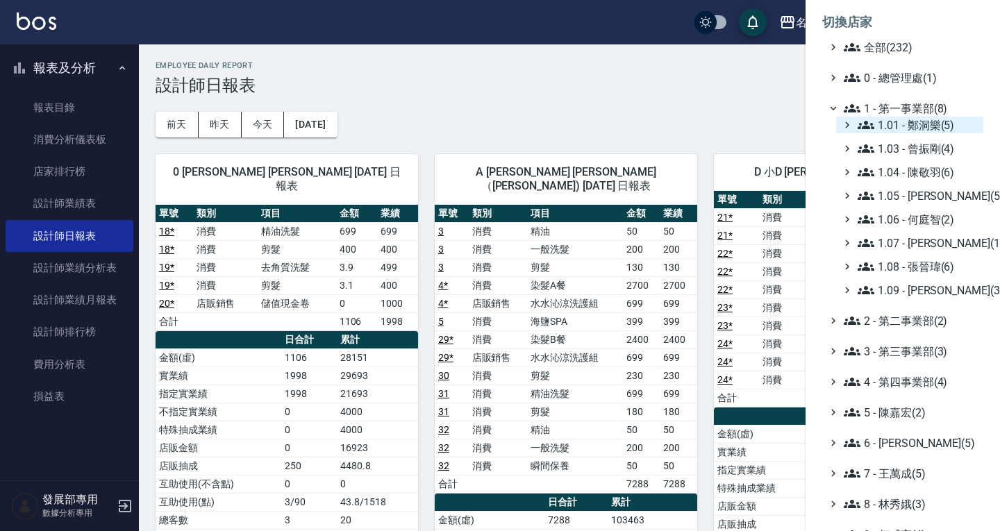
click at [887, 126] on span "1.01 - 鄭洞樂(5)" at bounding box center [917, 125] width 120 height 17
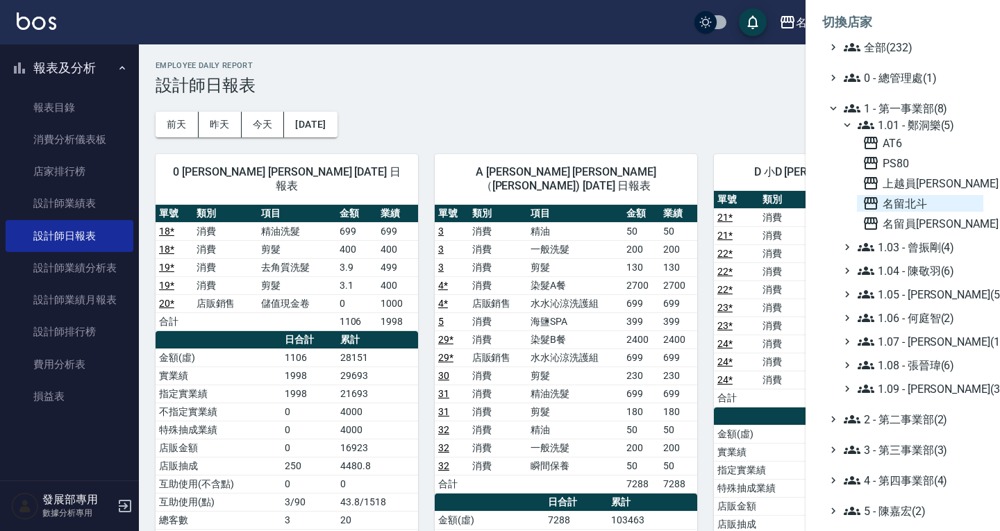
click at [905, 201] on span "名留北斗" at bounding box center [919, 203] width 115 height 17
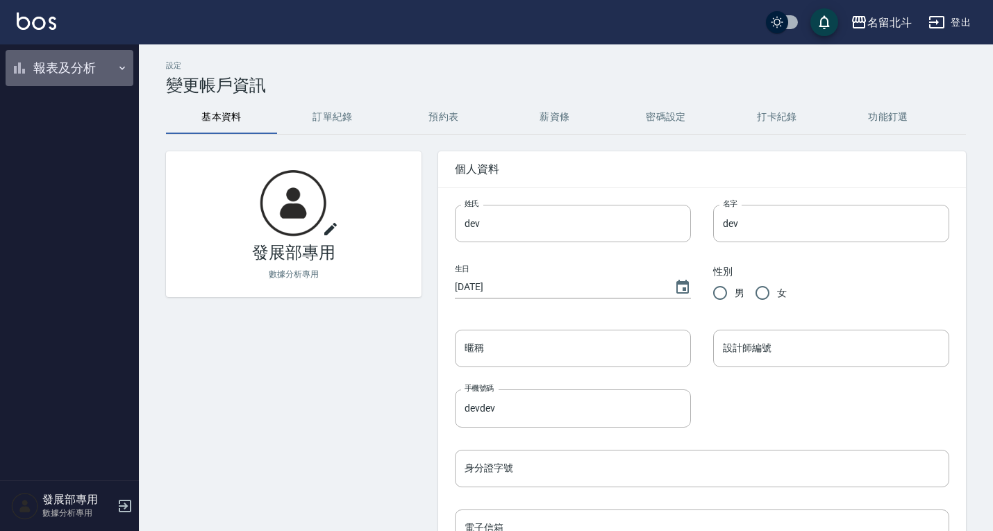
click at [69, 67] on button "報表及分析" at bounding box center [70, 68] width 128 height 36
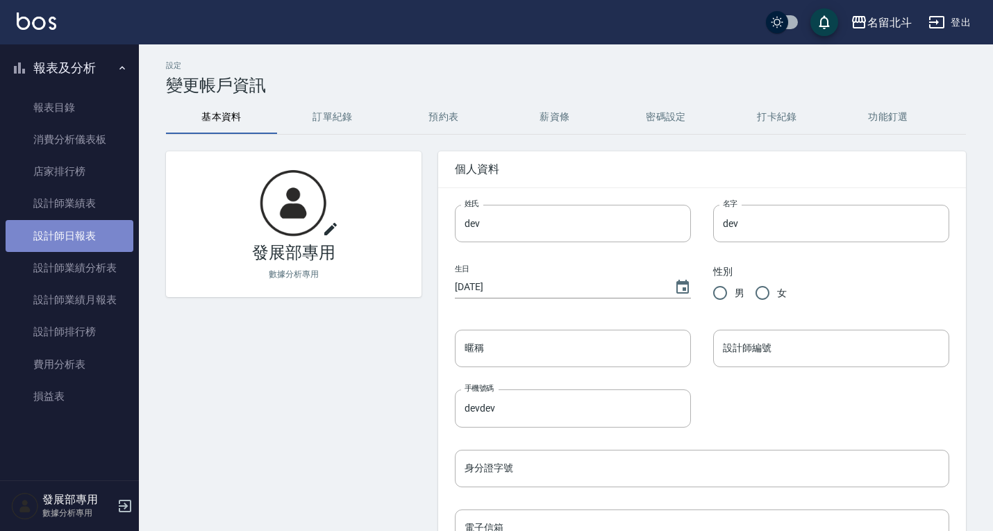
click at [83, 237] on link "設計師日報表" at bounding box center [70, 236] width 128 height 32
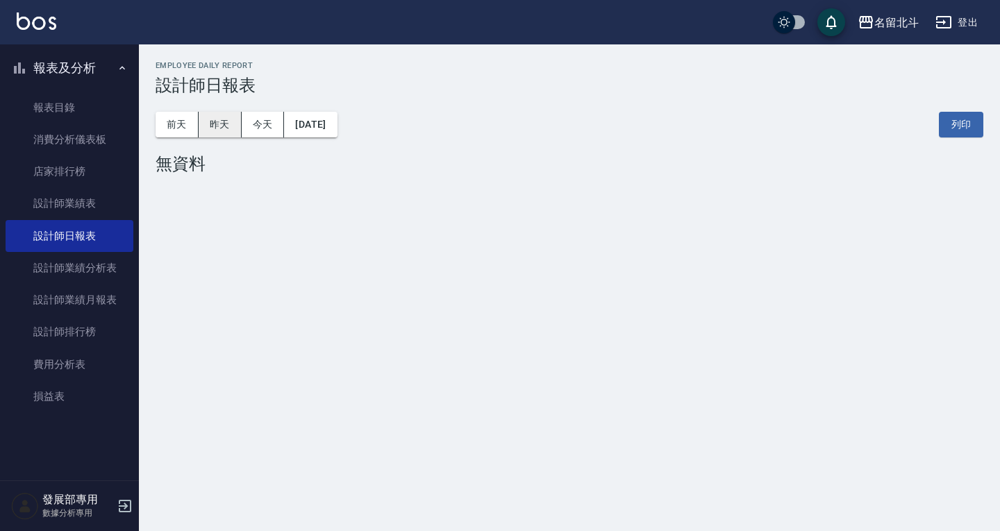
click at [221, 135] on button "昨天" at bounding box center [220, 125] width 43 height 26
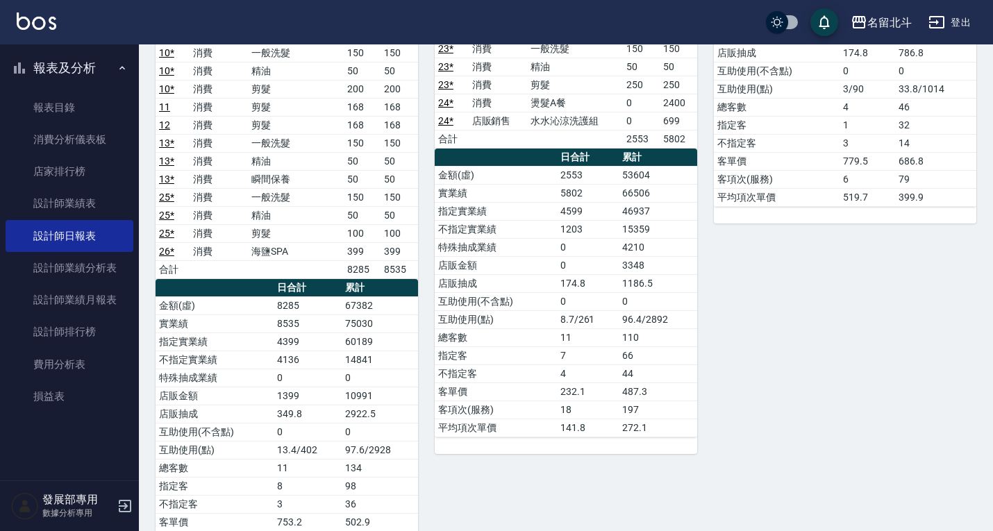
scroll to position [227, 0]
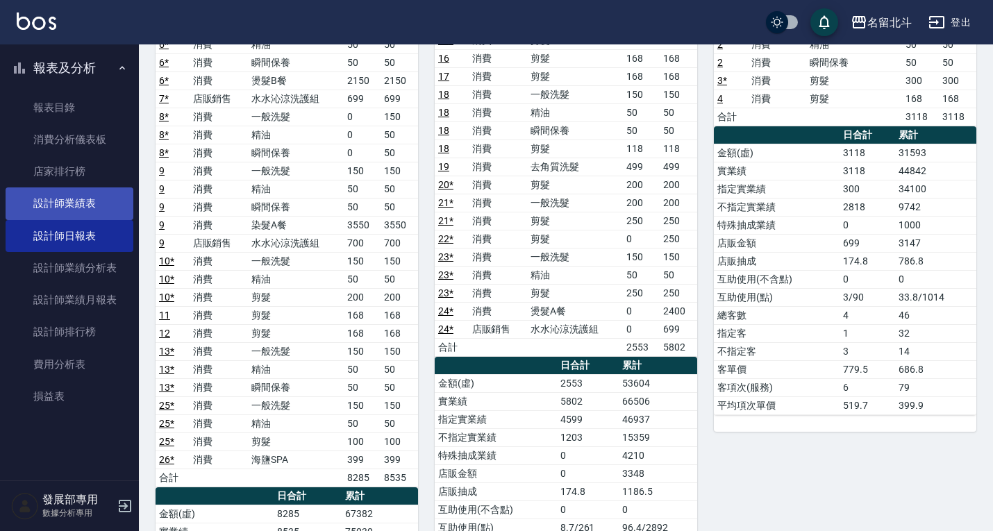
click at [69, 192] on link "設計師業績表" at bounding box center [70, 203] width 128 height 32
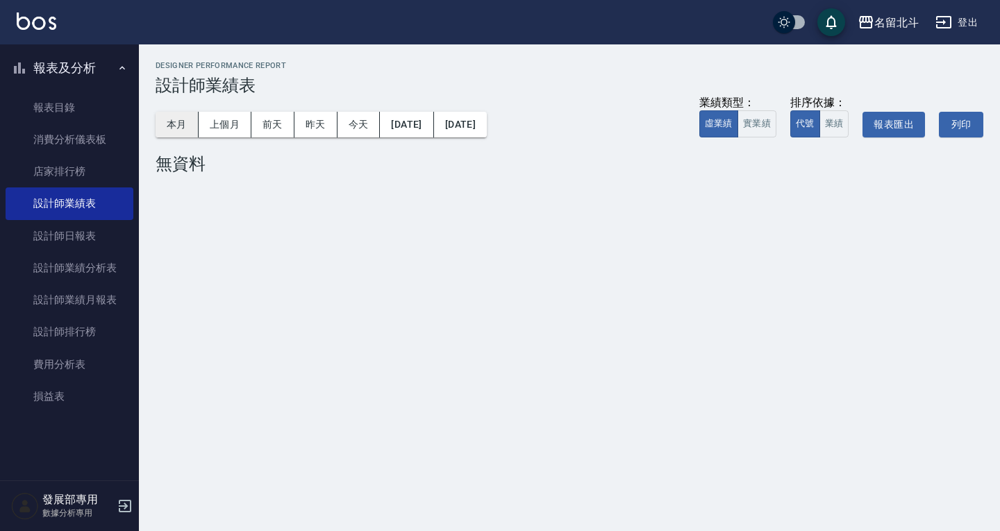
click at [190, 122] on button "本月" at bounding box center [177, 125] width 43 height 26
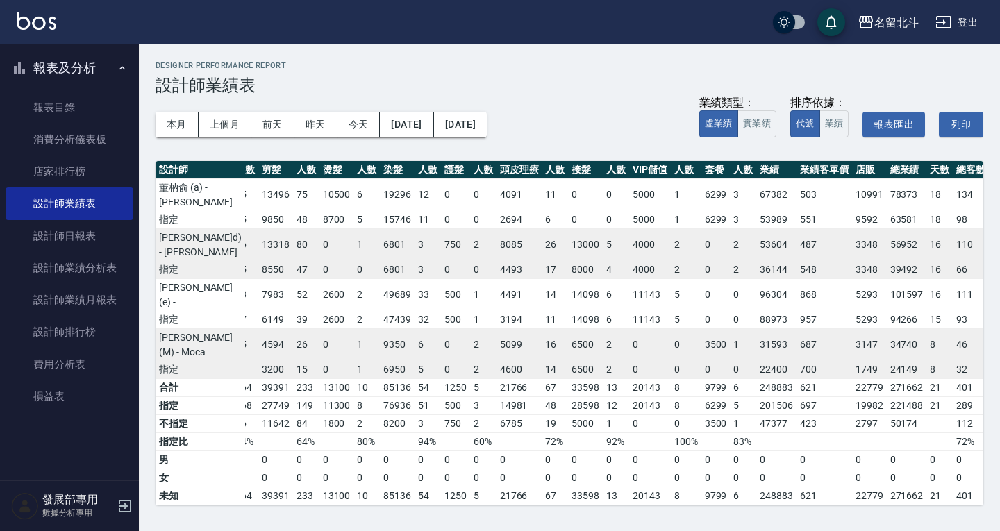
scroll to position [0, 48]
click at [885, 22] on div "名留北斗" at bounding box center [896, 22] width 44 height 17
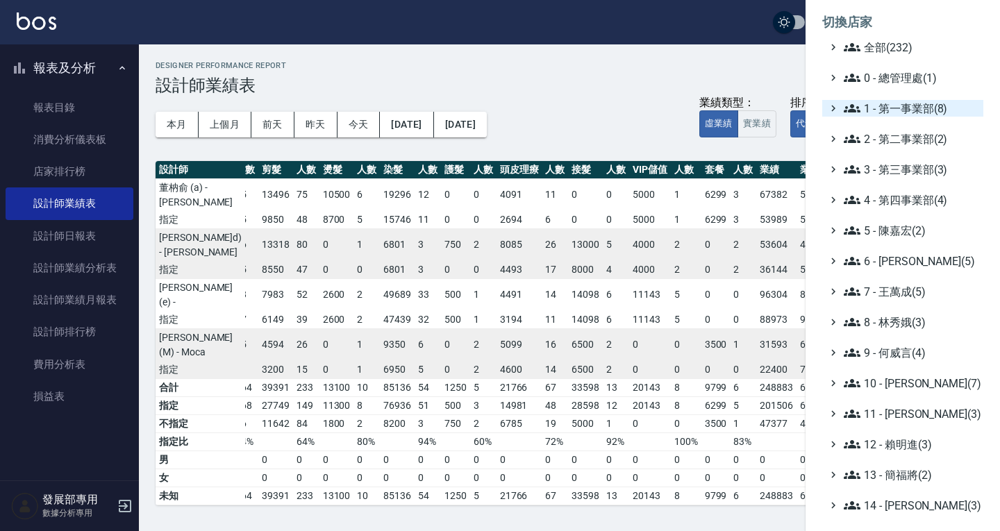
click at [895, 108] on span "1 - 第一事業部(8)" at bounding box center [911, 108] width 134 height 17
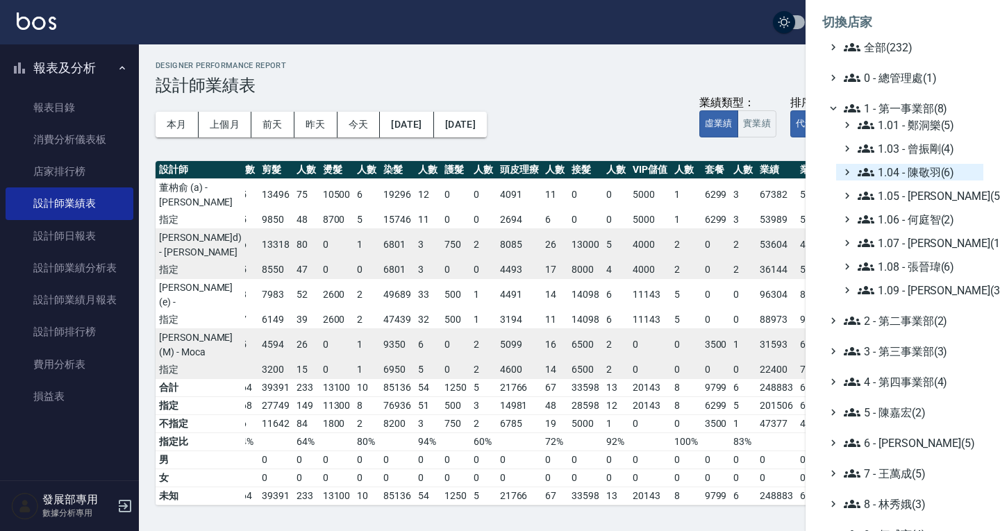
click at [929, 166] on span "1.04 - 陳敬羽(6)" at bounding box center [917, 172] width 120 height 17
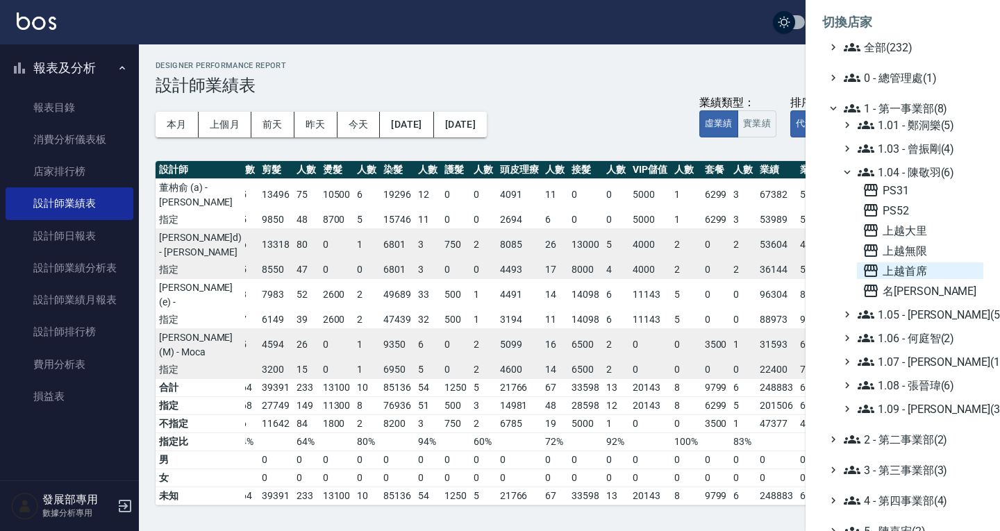
click at [918, 268] on span "上越首席" at bounding box center [919, 270] width 115 height 17
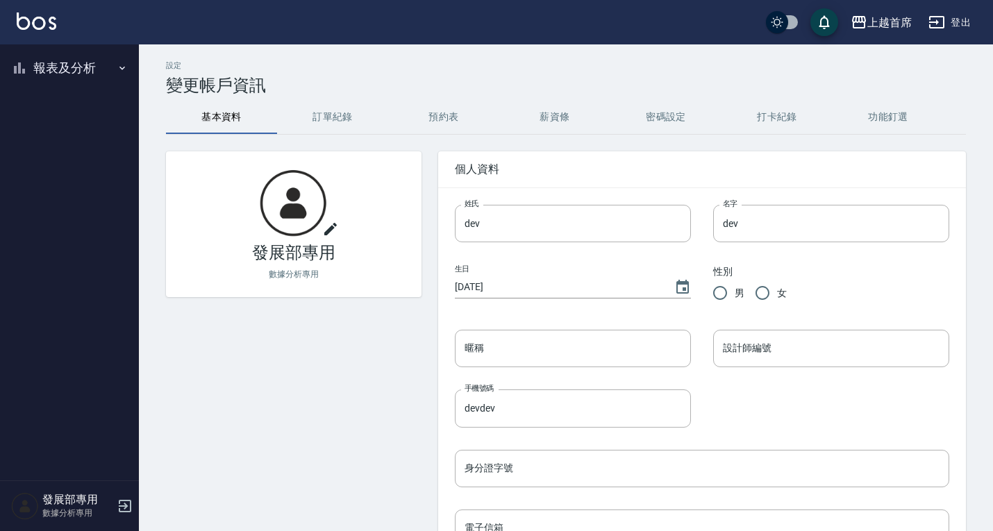
click at [66, 62] on button "報表及分析" at bounding box center [70, 68] width 128 height 36
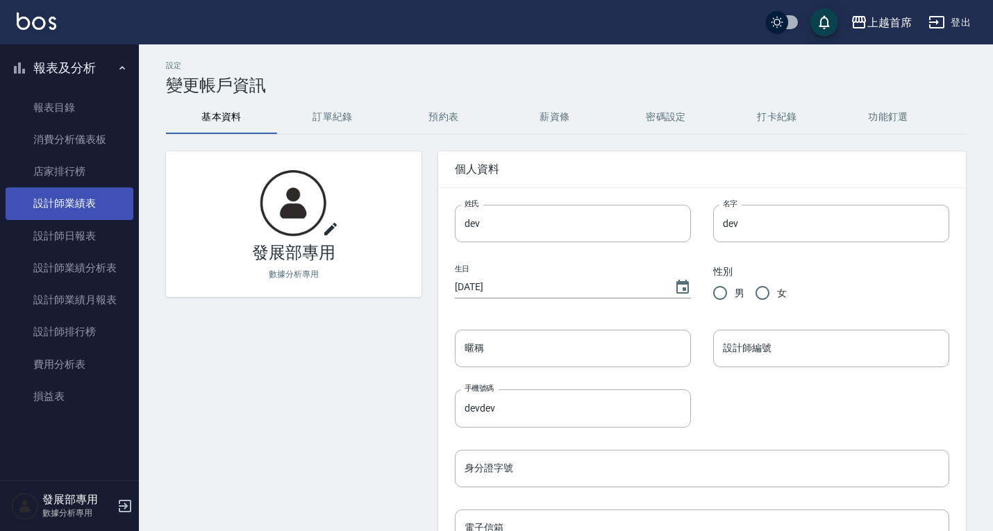
drag, startPoint x: 78, startPoint y: 235, endPoint x: 129, endPoint y: 208, distance: 57.1
click at [78, 235] on link "設計師日報表" at bounding box center [70, 236] width 128 height 32
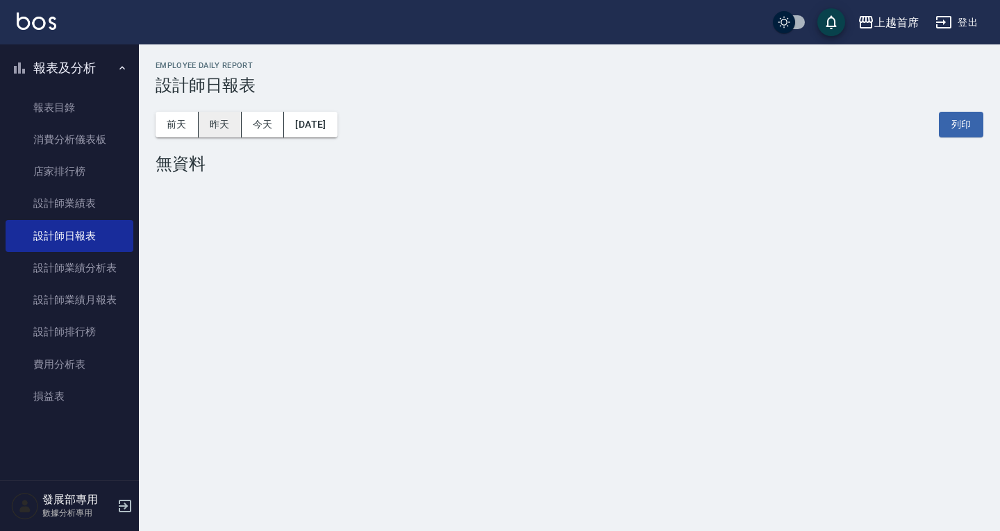
click at [226, 121] on button "昨天" at bounding box center [220, 125] width 43 height 26
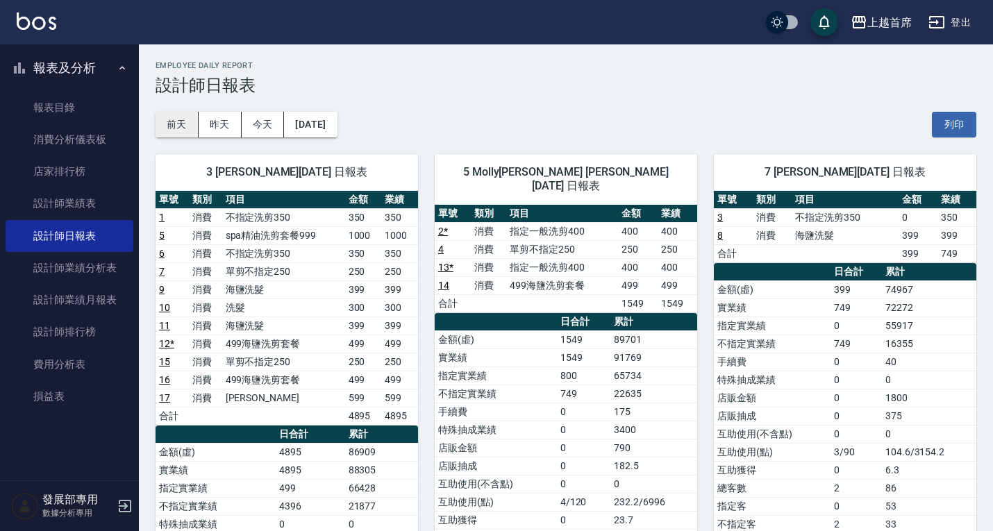
click at [190, 126] on button "前天" at bounding box center [177, 125] width 43 height 26
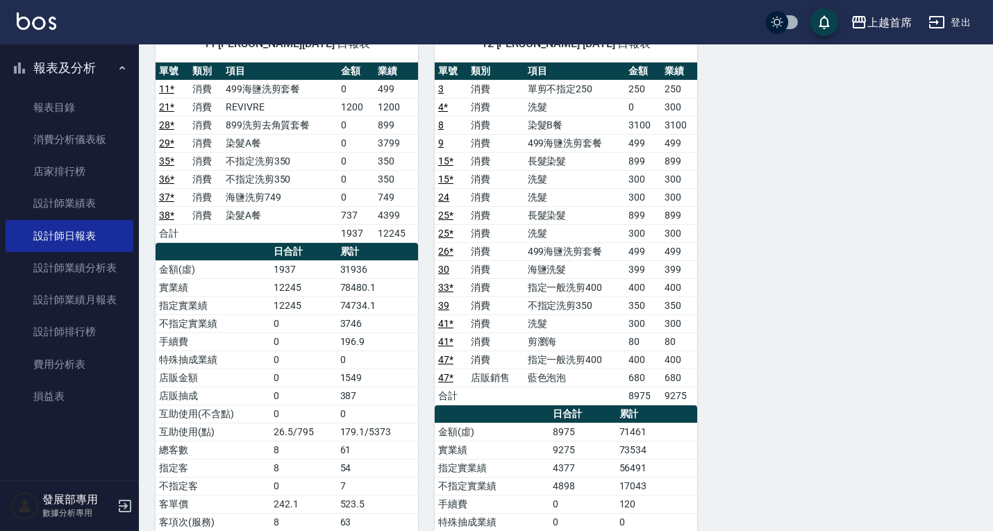
scroll to position [1388, 0]
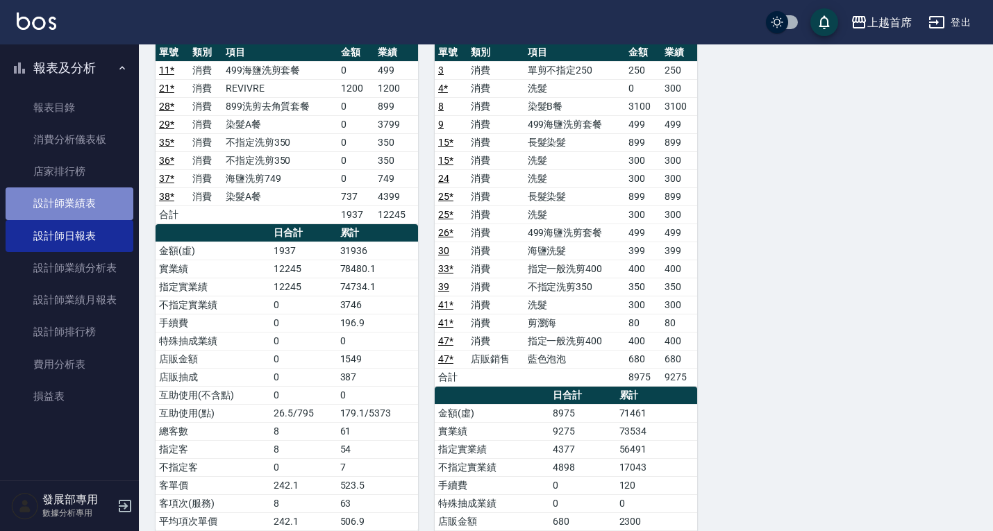
click at [81, 204] on link "設計師業績表" at bounding box center [70, 203] width 128 height 32
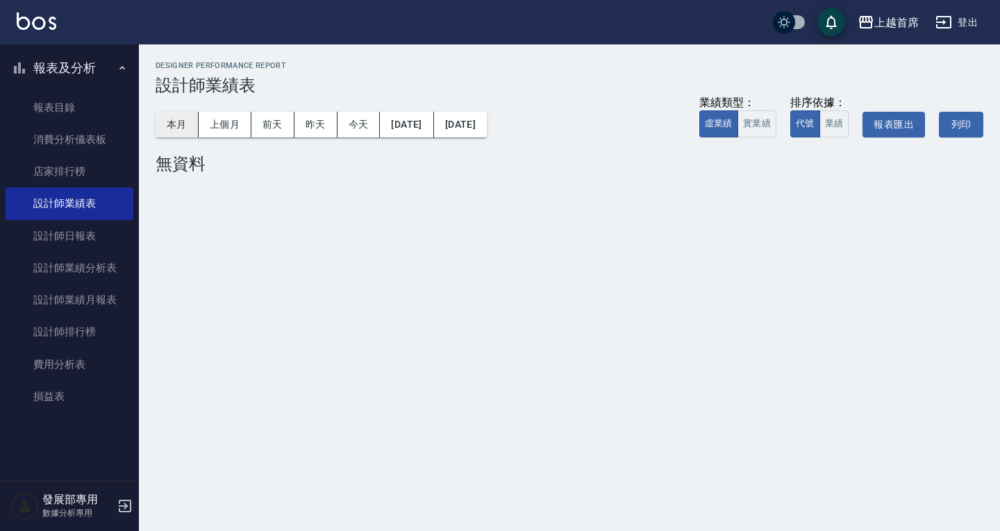
click at [190, 121] on button "本月" at bounding box center [177, 125] width 43 height 26
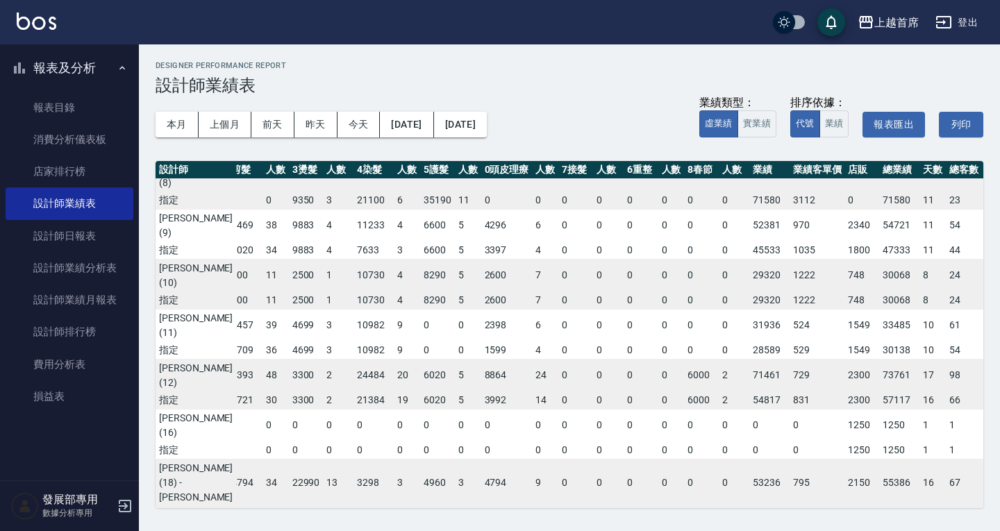
scroll to position [0, 75]
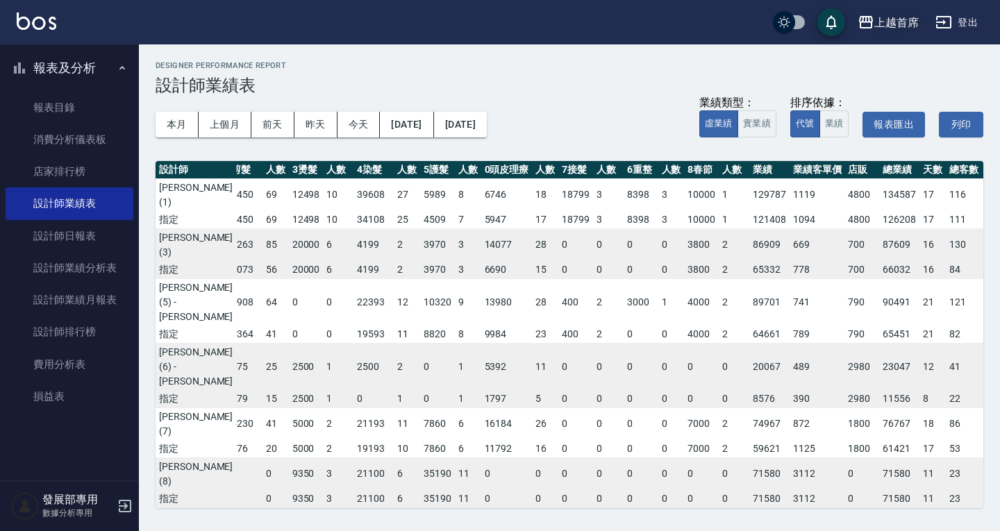
click at [882, 20] on div "上越首席" at bounding box center [896, 22] width 44 height 17
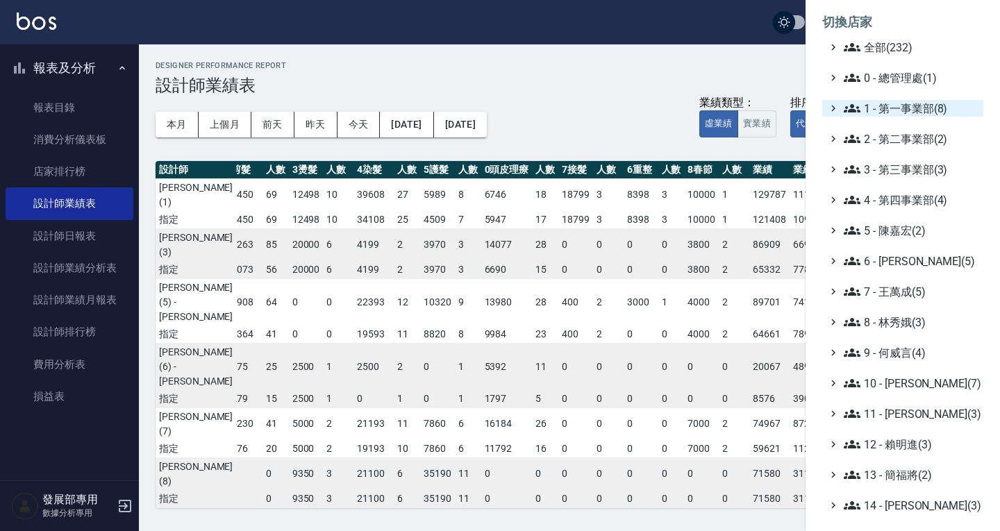
click at [904, 110] on span "1 - 第一事業部(8)" at bounding box center [911, 108] width 134 height 17
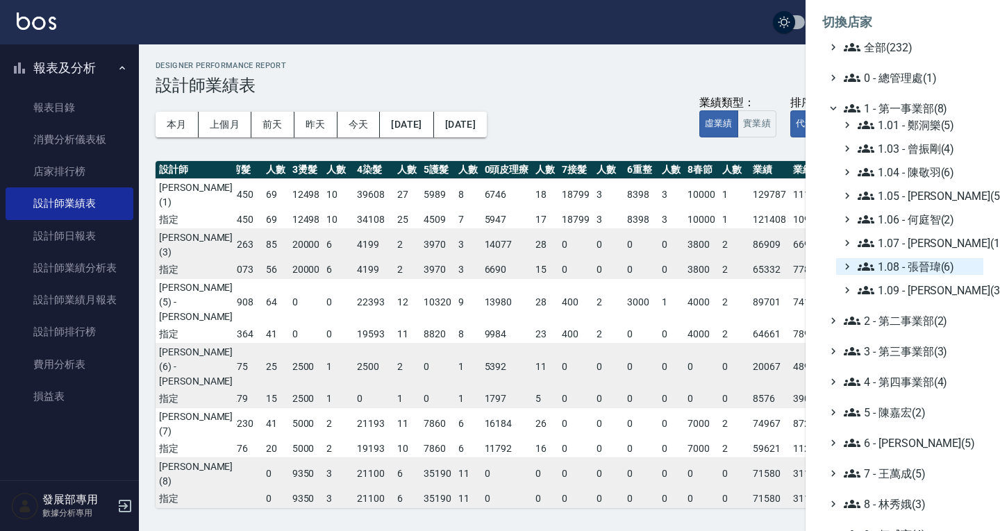
click at [916, 271] on span "1.08 - 張晉瑋(6)" at bounding box center [917, 266] width 120 height 17
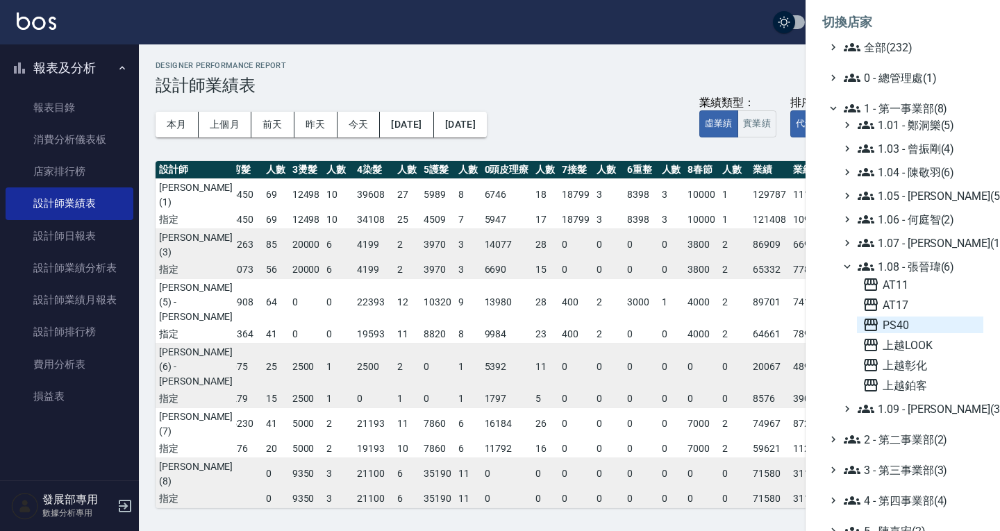
click at [909, 326] on span "PS40" at bounding box center [919, 325] width 115 height 17
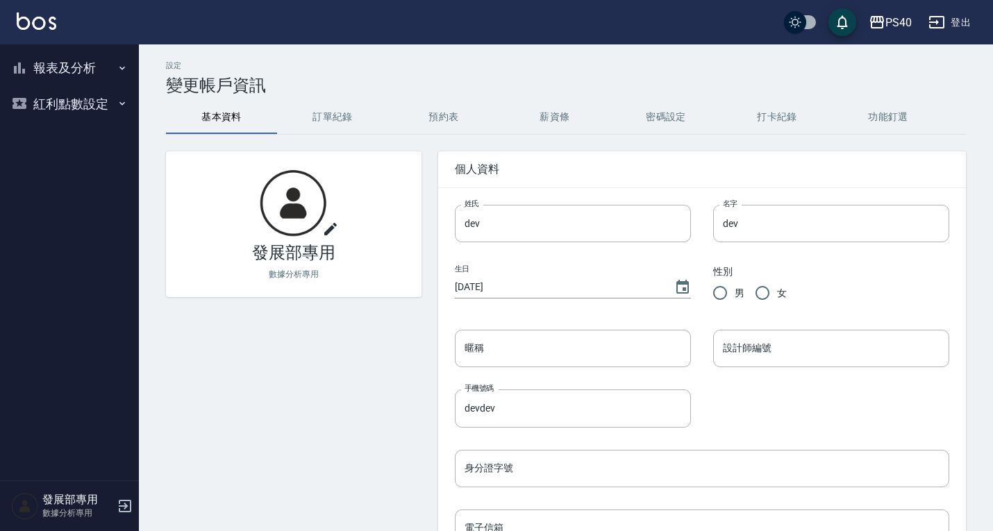
click at [65, 69] on button "報表及分析" at bounding box center [70, 68] width 128 height 36
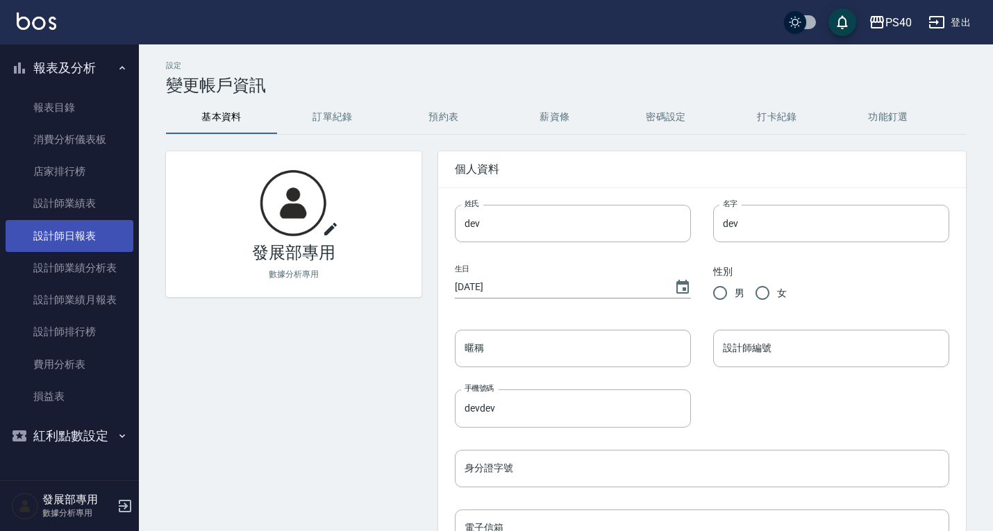
click at [92, 224] on link "設計師日報表" at bounding box center [70, 236] width 128 height 32
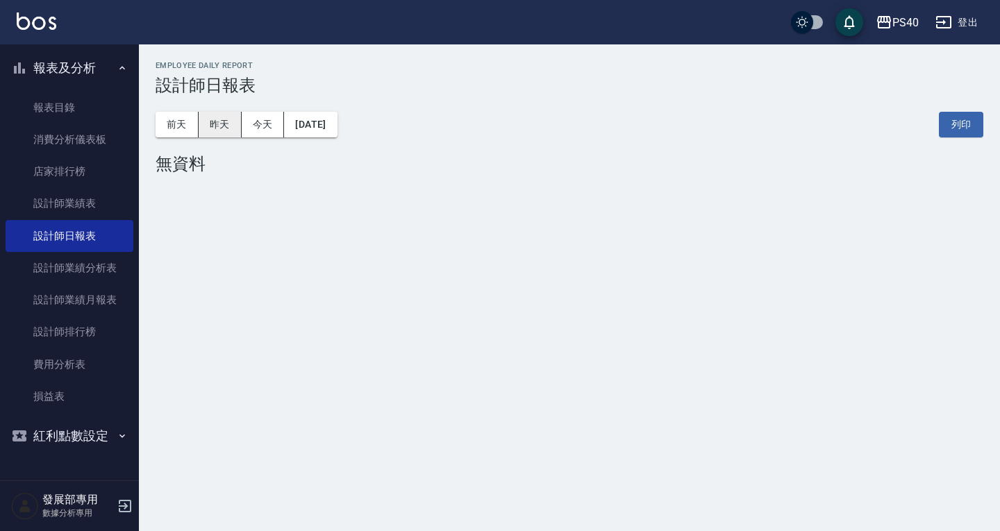
click at [217, 131] on button "昨天" at bounding box center [220, 125] width 43 height 26
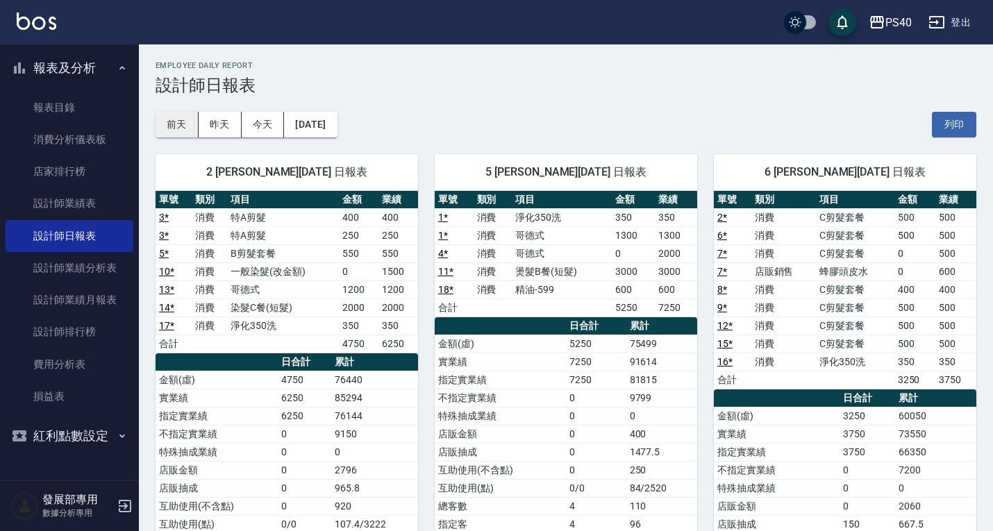
click at [178, 115] on button "前天" at bounding box center [177, 125] width 43 height 26
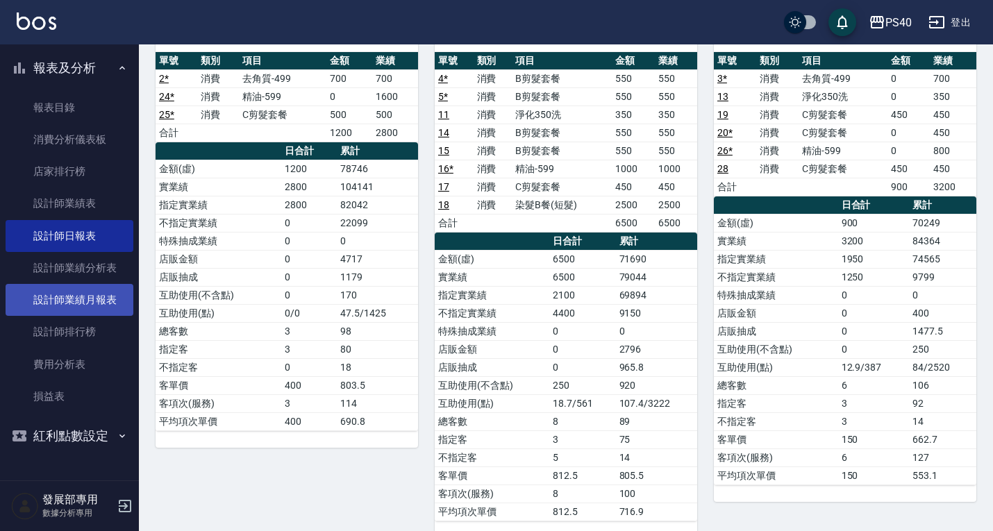
scroll to position [139, 0]
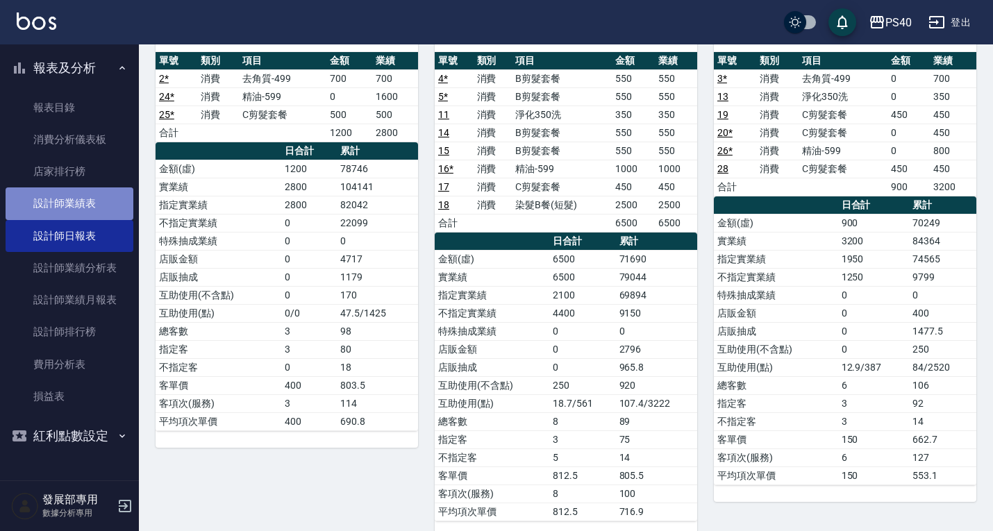
click at [71, 208] on link "設計師業績表" at bounding box center [70, 203] width 128 height 32
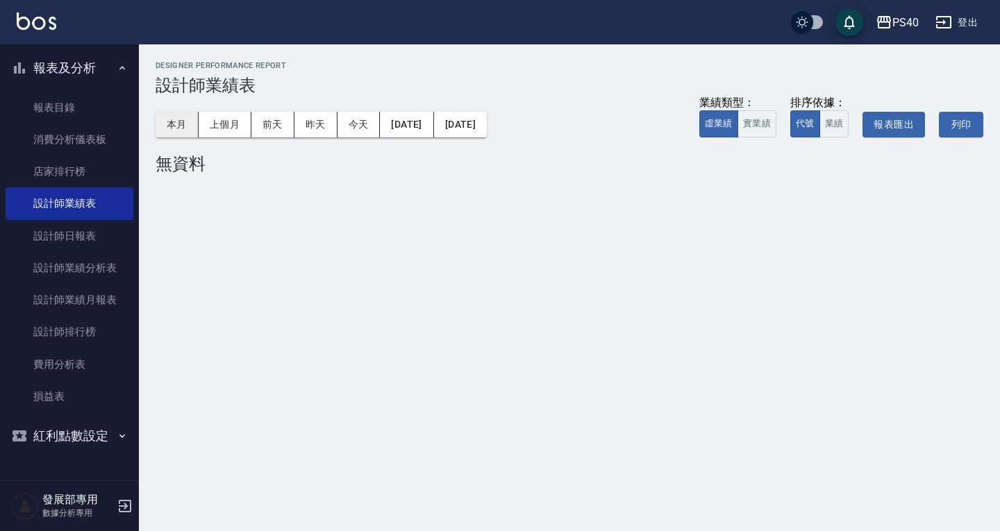
click at [186, 136] on button "本月" at bounding box center [177, 125] width 43 height 26
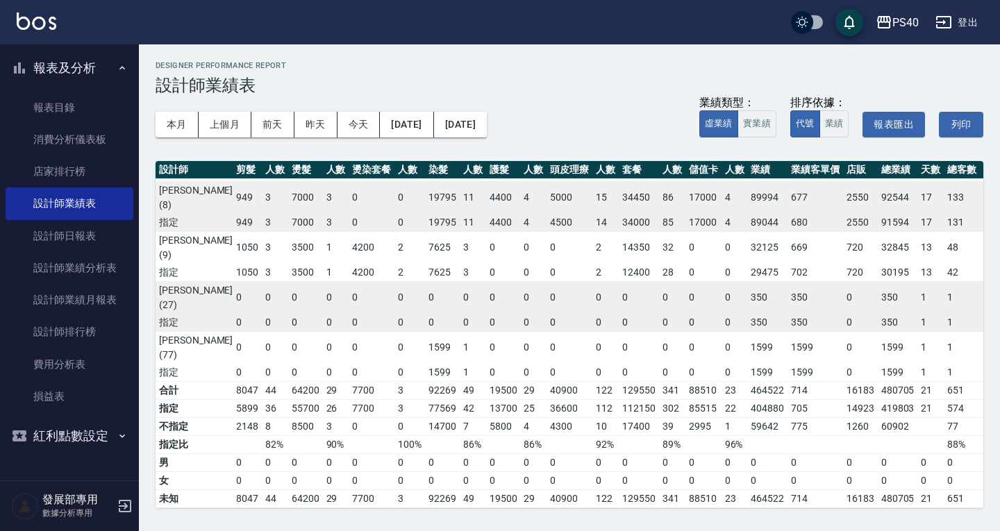
scroll to position [0, 65]
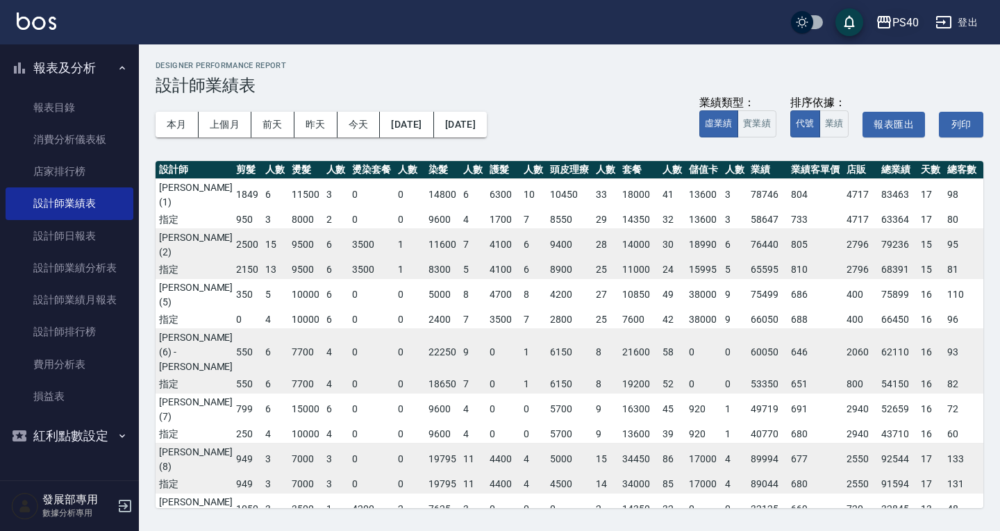
click at [903, 28] on div "PS40" at bounding box center [905, 22] width 26 height 17
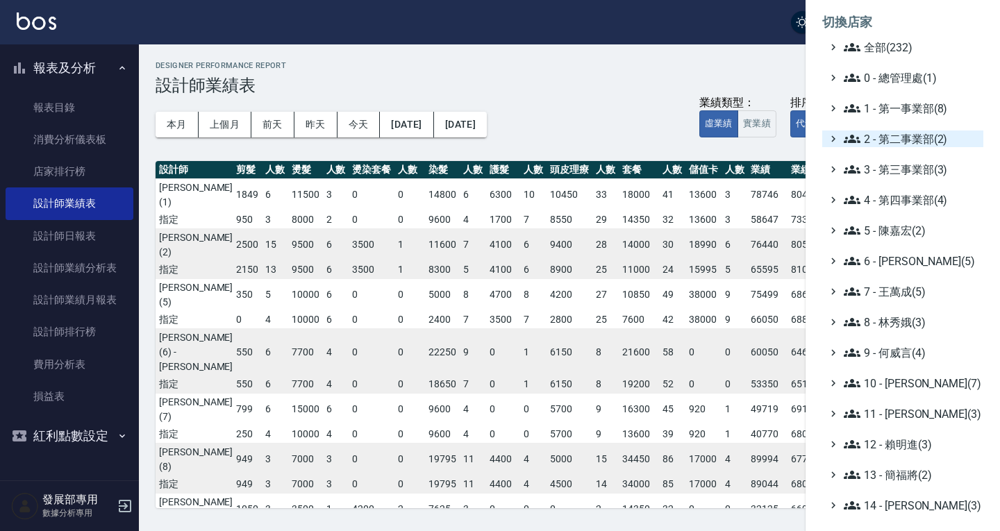
click at [902, 142] on span "2 - 第二事業部(2)" at bounding box center [911, 139] width 134 height 17
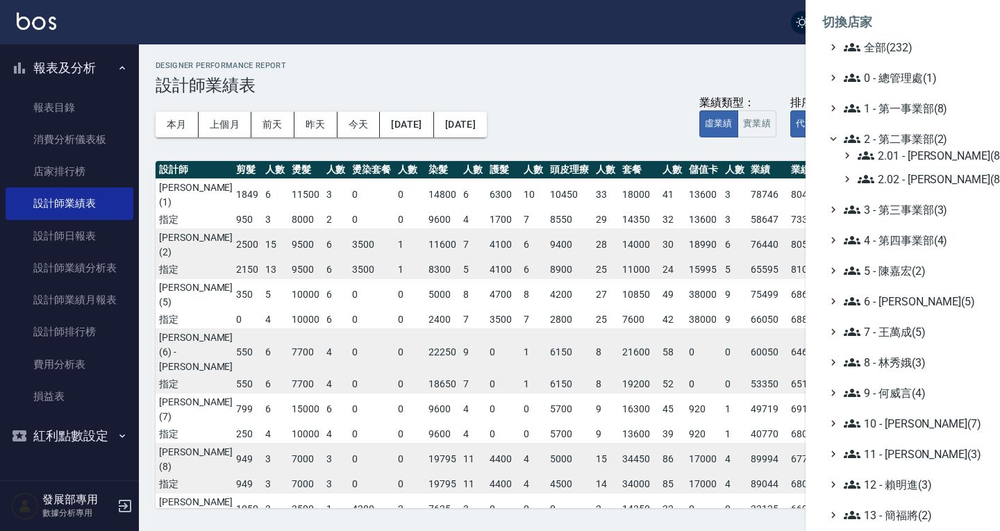
click at [898, 140] on span "2 - 第二事業部(2)" at bounding box center [911, 139] width 134 height 17
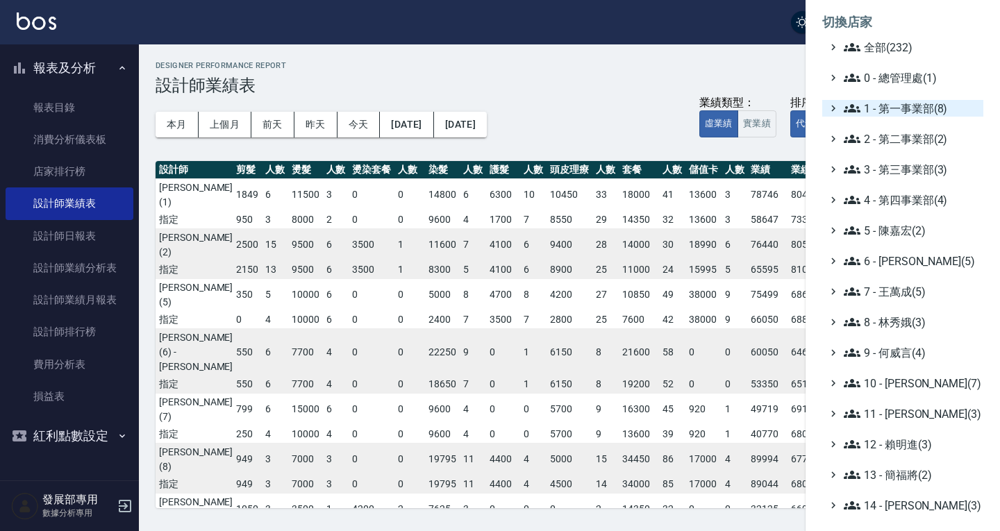
click at [887, 108] on span "1 - 第一事業部(8)" at bounding box center [911, 108] width 134 height 17
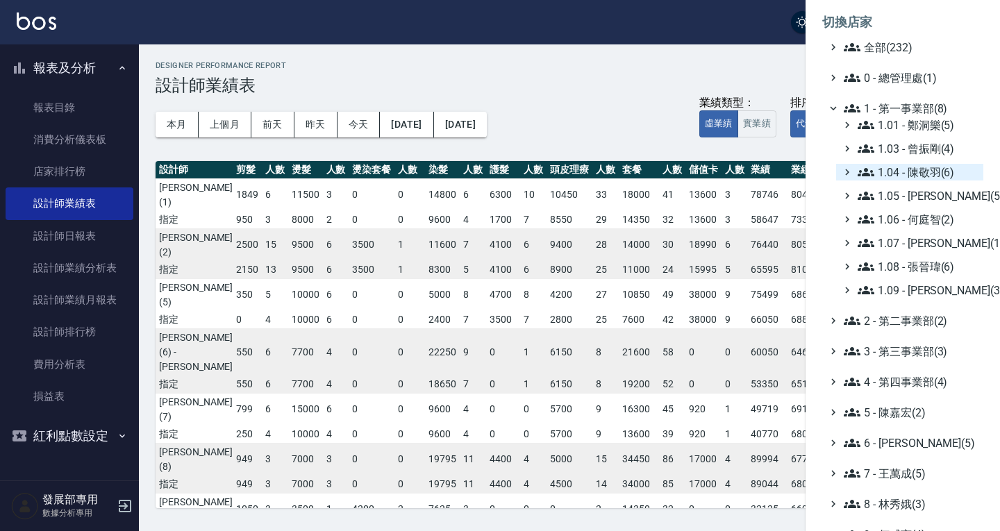
click at [908, 168] on span "1.04 - 陳敬羽(6)" at bounding box center [917, 172] width 120 height 17
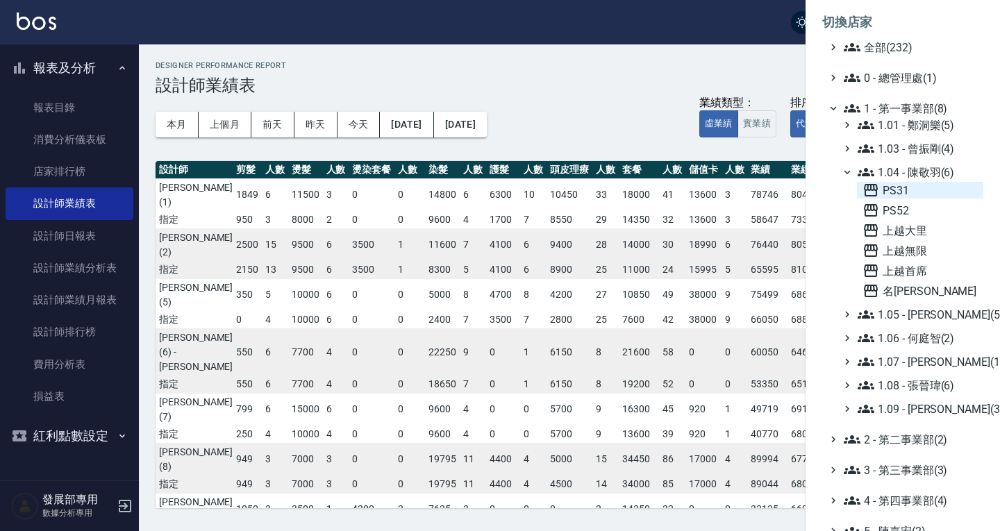
click at [923, 191] on span "PS31" at bounding box center [919, 190] width 115 height 17
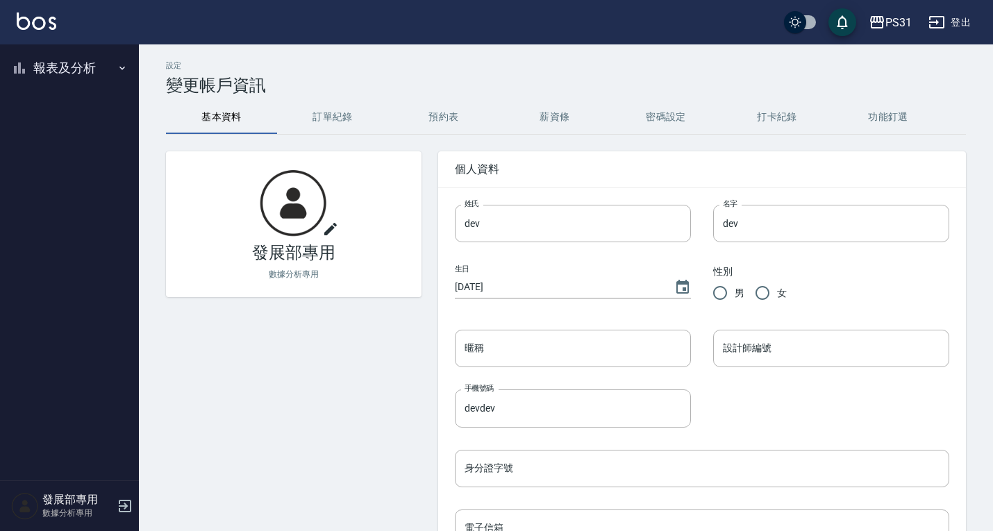
click at [72, 62] on button "報表及分析" at bounding box center [70, 68] width 128 height 36
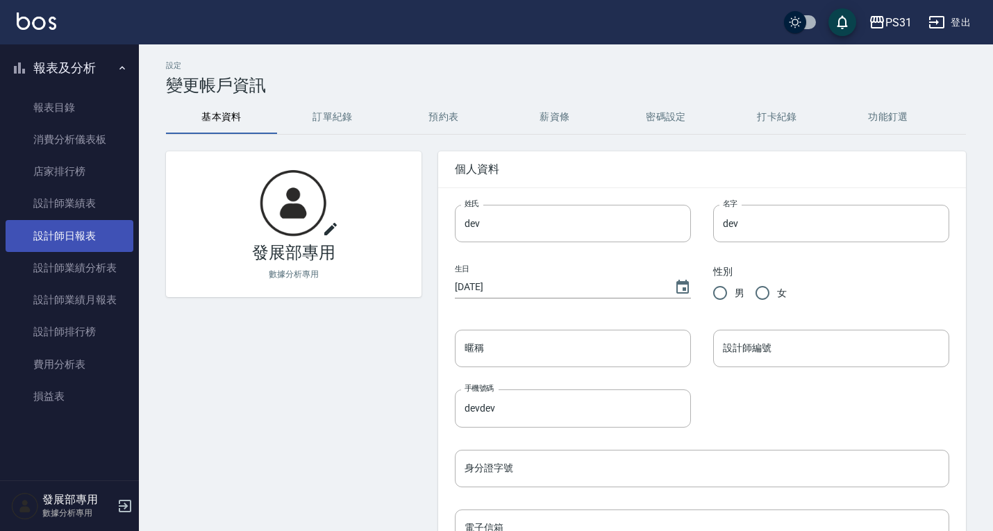
click at [103, 238] on link "設計師日報表" at bounding box center [70, 236] width 128 height 32
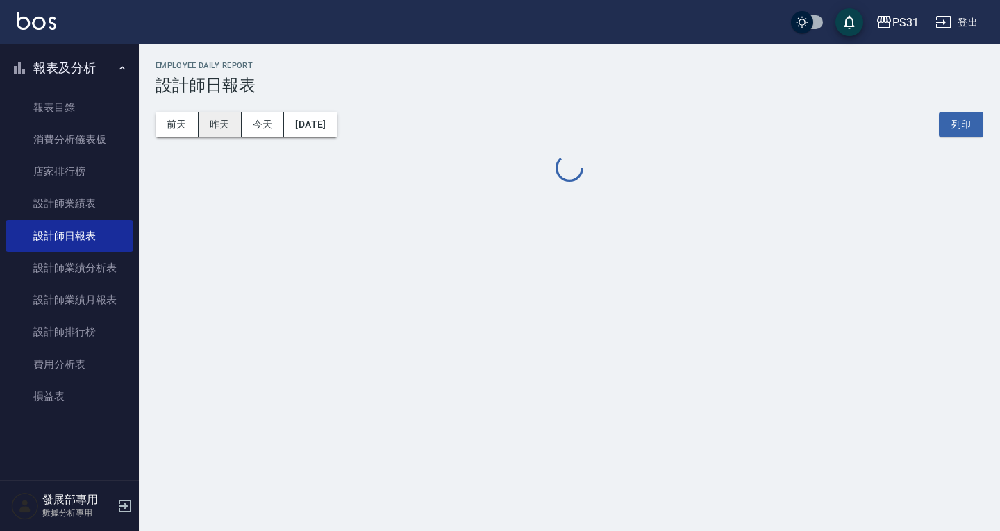
click at [219, 115] on button "昨天" at bounding box center [220, 125] width 43 height 26
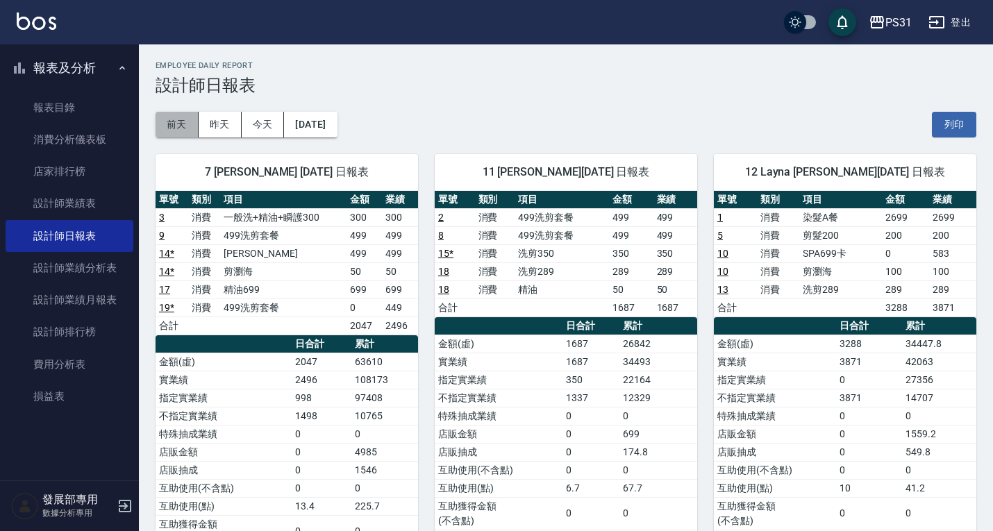
click at [177, 128] on button "前天" at bounding box center [177, 125] width 43 height 26
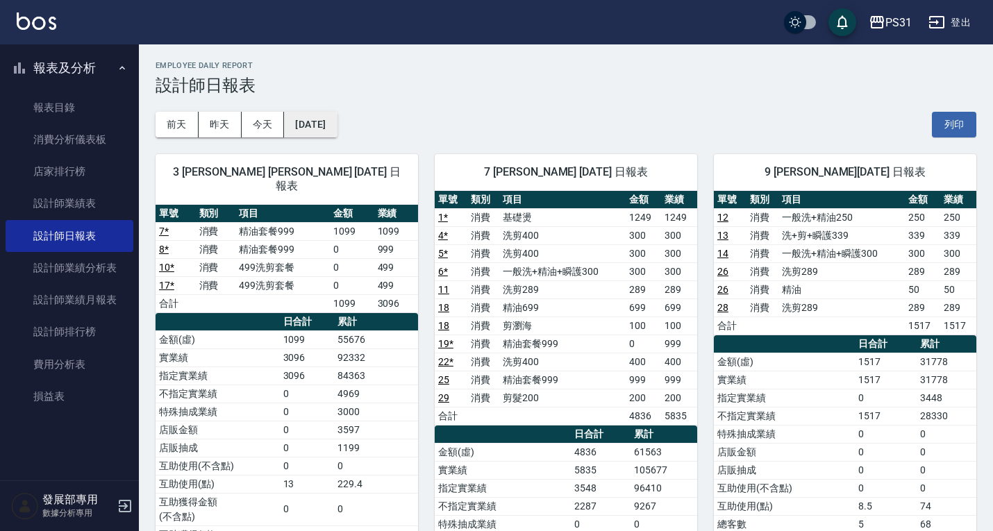
click at [319, 135] on button "2025/08/20" at bounding box center [310, 125] width 53 height 26
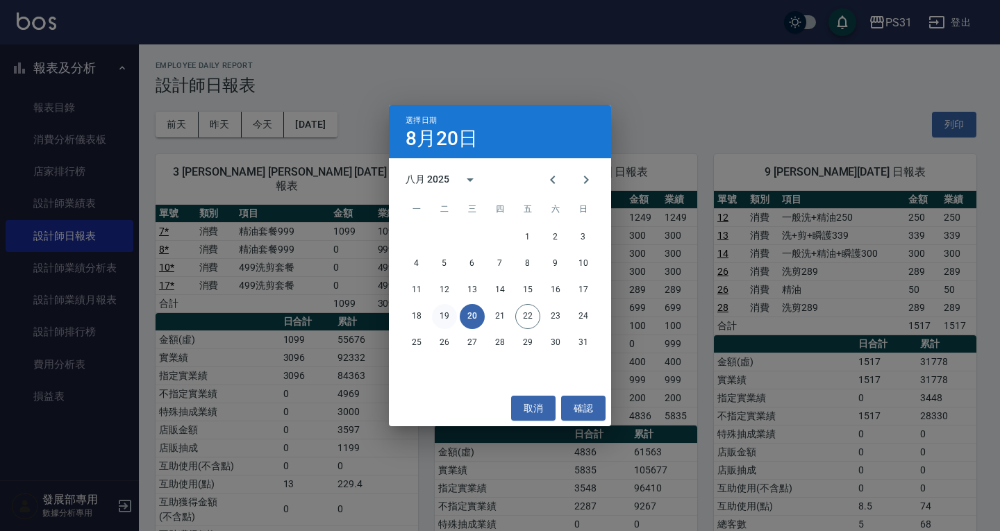
click at [442, 311] on button "19" at bounding box center [444, 316] width 25 height 25
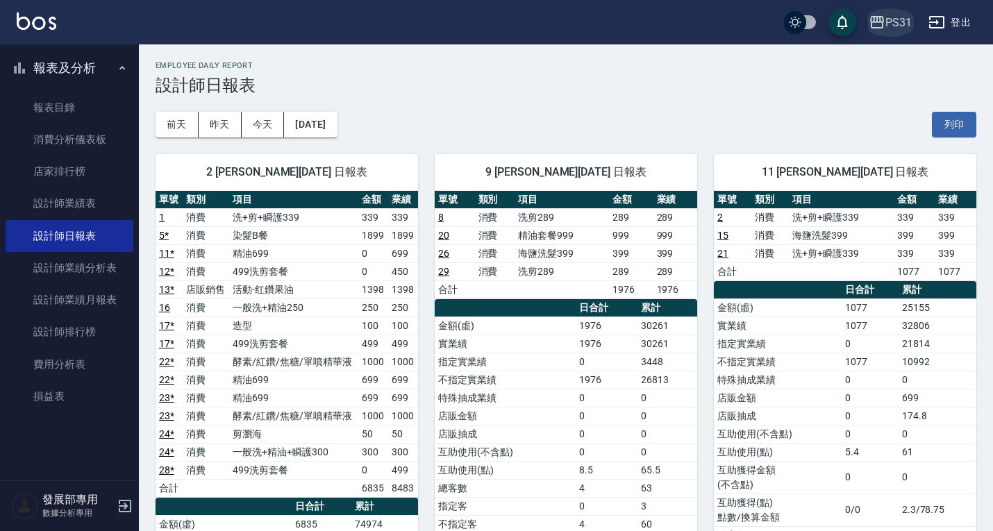
click at [872, 25] on icon "button" at bounding box center [877, 22] width 14 height 12
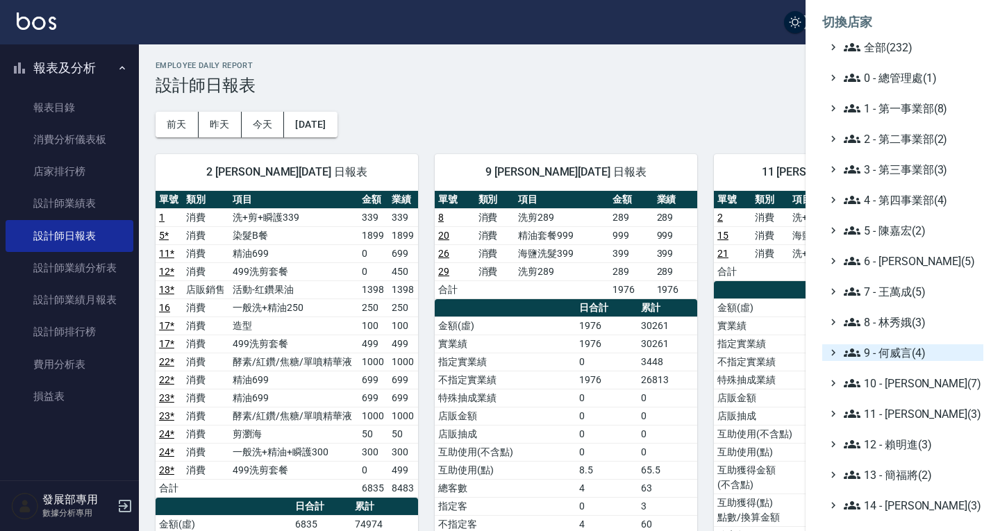
click at [914, 352] on span "9 - 何威言(4)" at bounding box center [911, 352] width 134 height 17
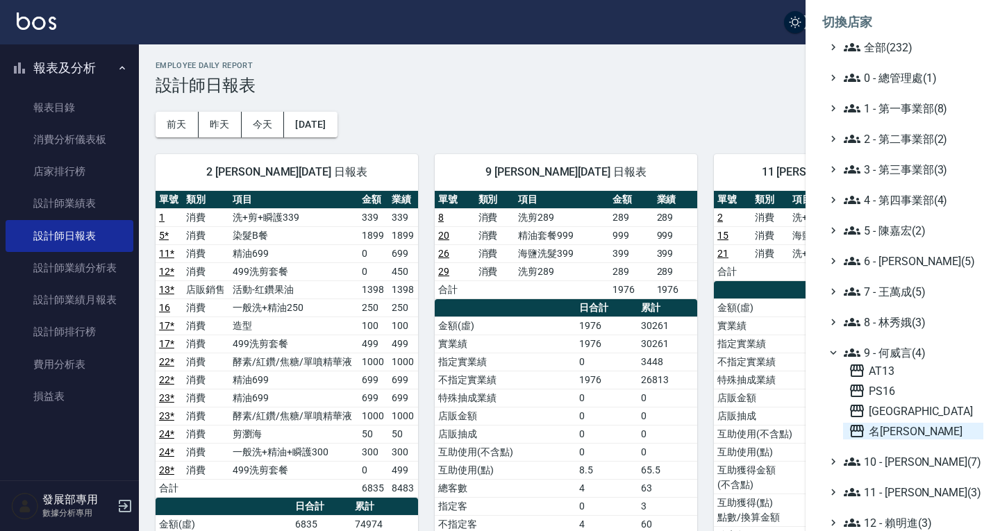
click at [891, 428] on span "名留仁二" at bounding box center [912, 431] width 129 height 17
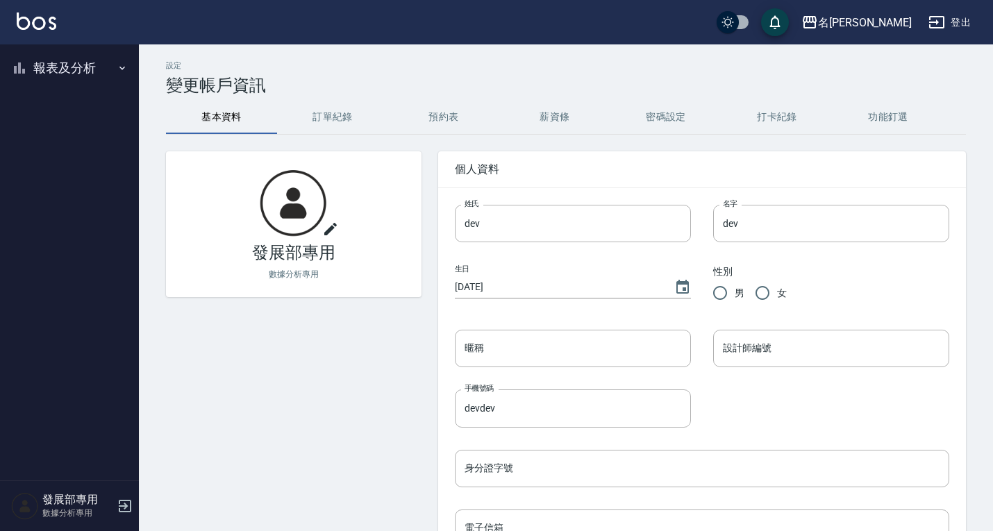
click at [69, 63] on button "報表及分析" at bounding box center [70, 68] width 128 height 36
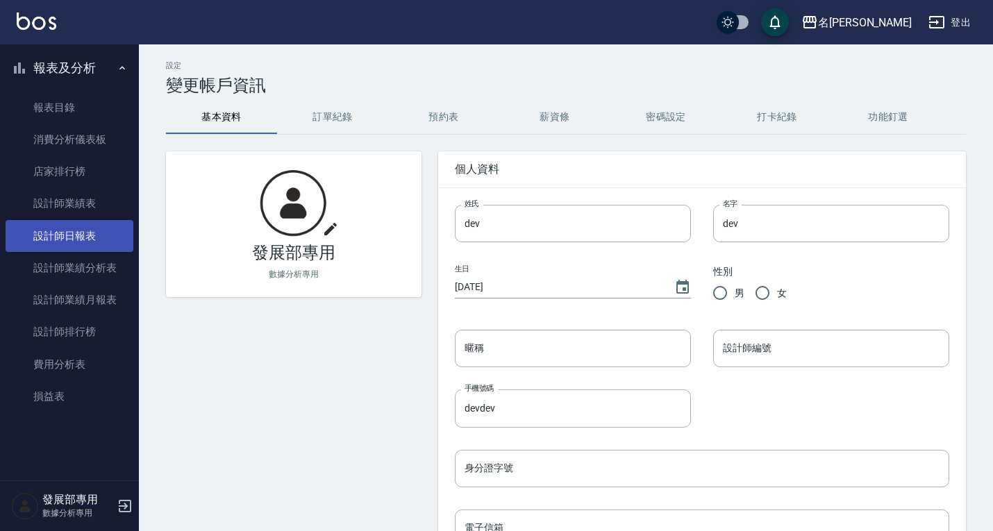
click at [65, 237] on link "設計師日報表" at bounding box center [70, 236] width 128 height 32
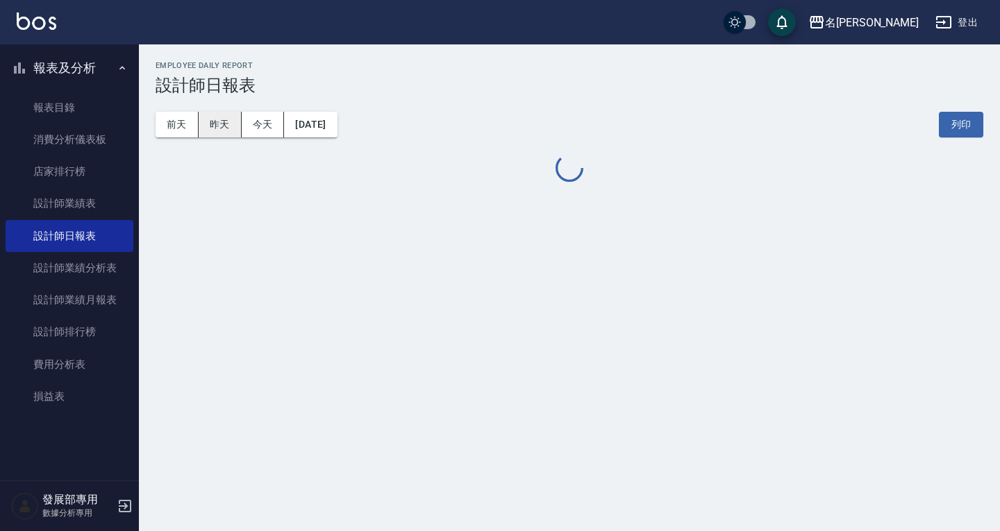
click at [221, 123] on button "昨天" at bounding box center [220, 125] width 43 height 26
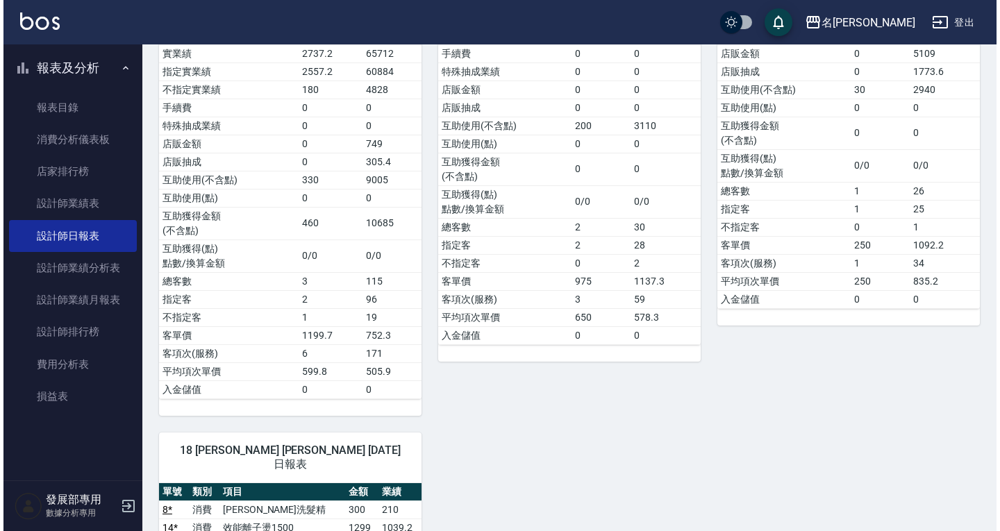
scroll to position [1666, 0]
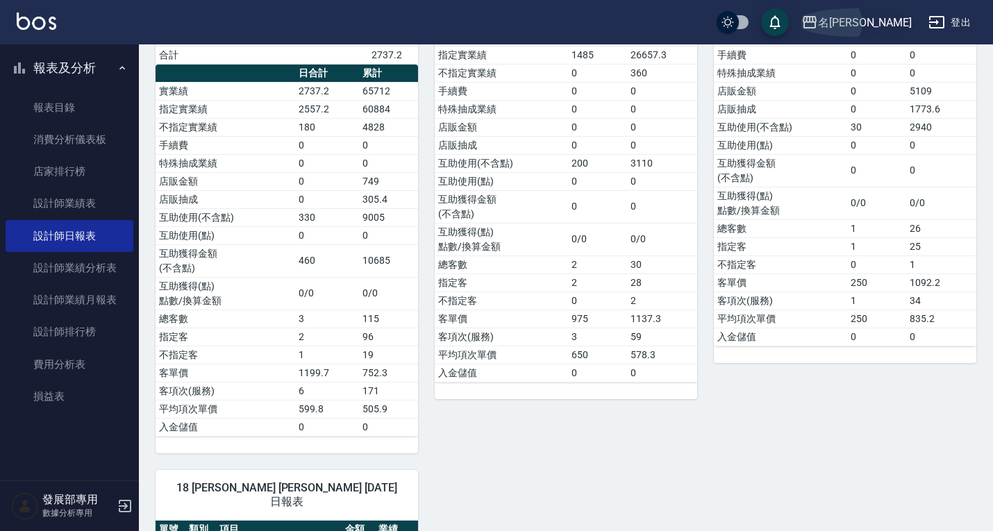
click at [880, 17] on div "名留仁二" at bounding box center [865, 22] width 94 height 17
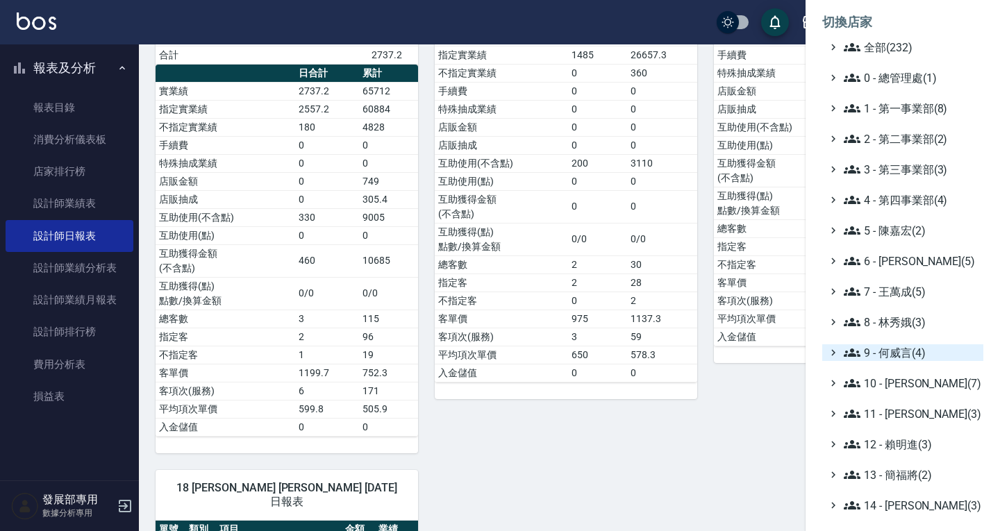
click at [904, 350] on span "9 - 何威言(4)" at bounding box center [911, 352] width 134 height 17
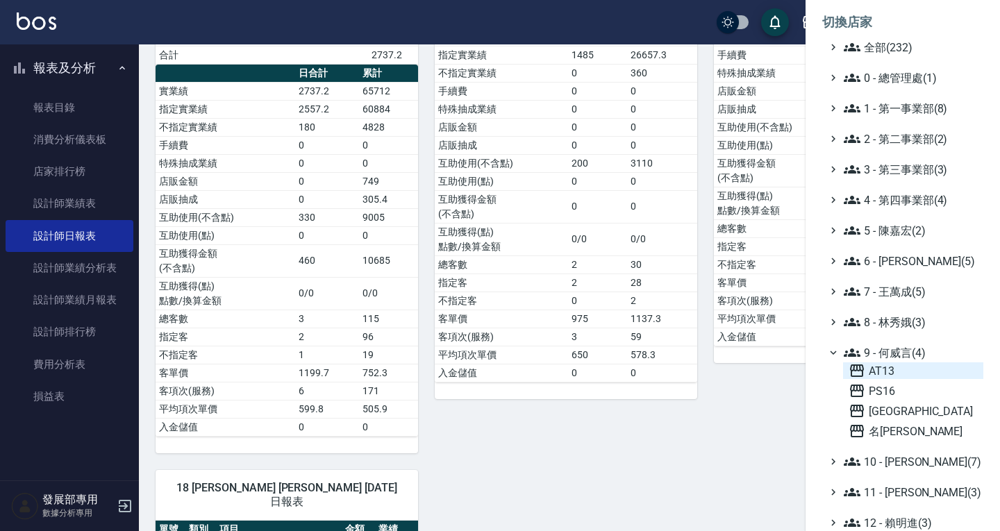
click at [907, 368] on span "AT13" at bounding box center [912, 370] width 129 height 17
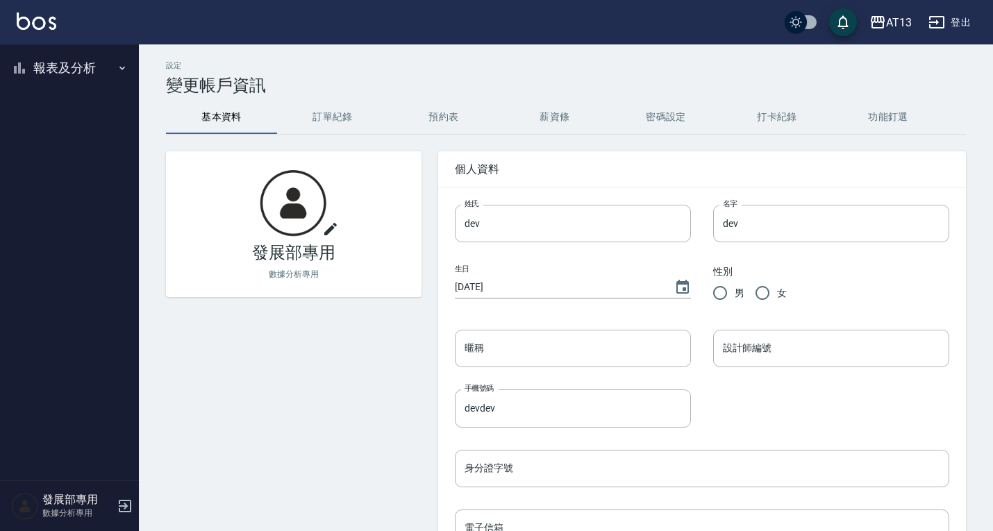
click at [78, 67] on button "報表及分析" at bounding box center [70, 68] width 128 height 36
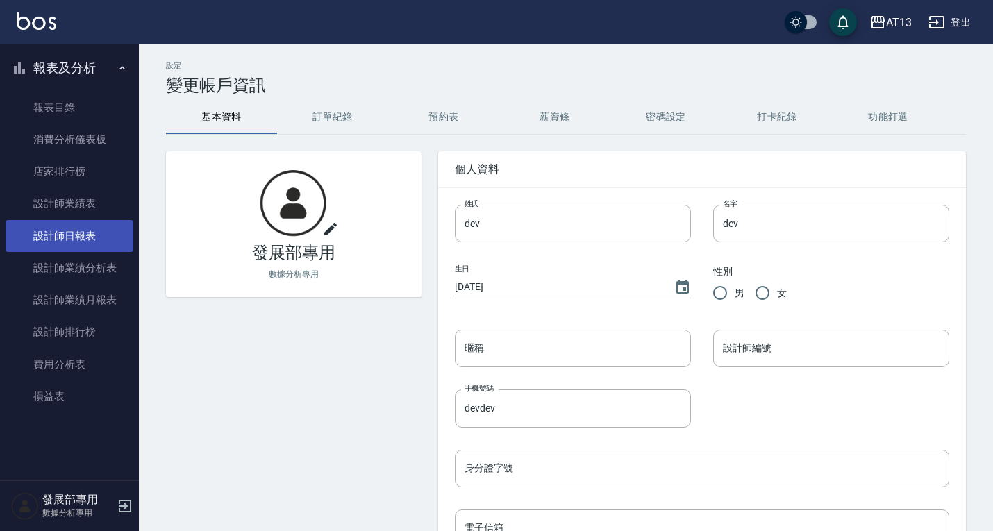
click at [90, 234] on link "設計師日報表" at bounding box center [70, 236] width 128 height 32
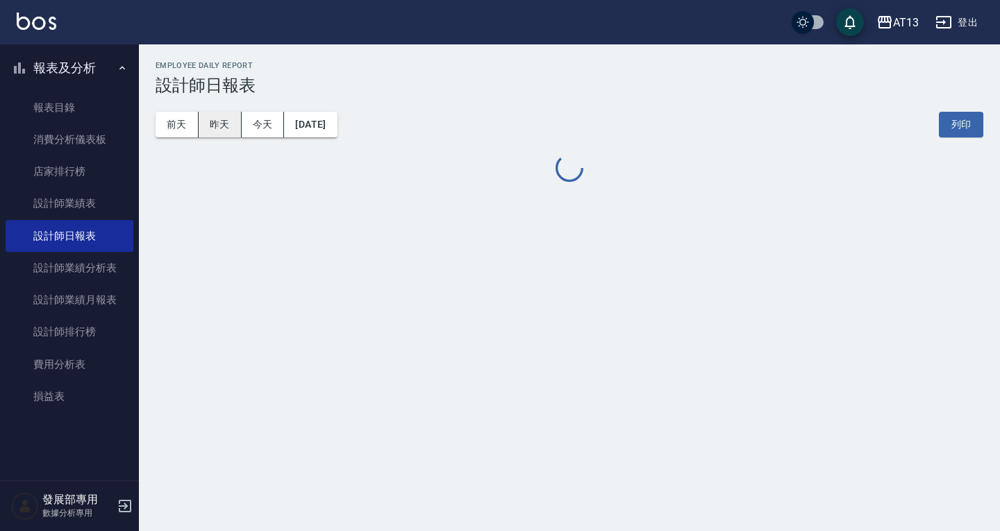
click at [209, 121] on button "昨天" at bounding box center [220, 125] width 43 height 26
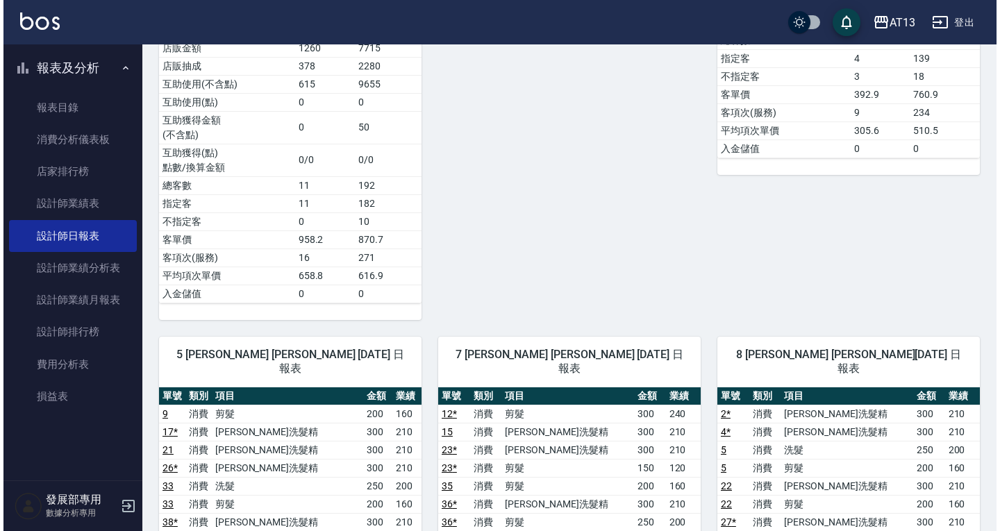
scroll to position [764, 0]
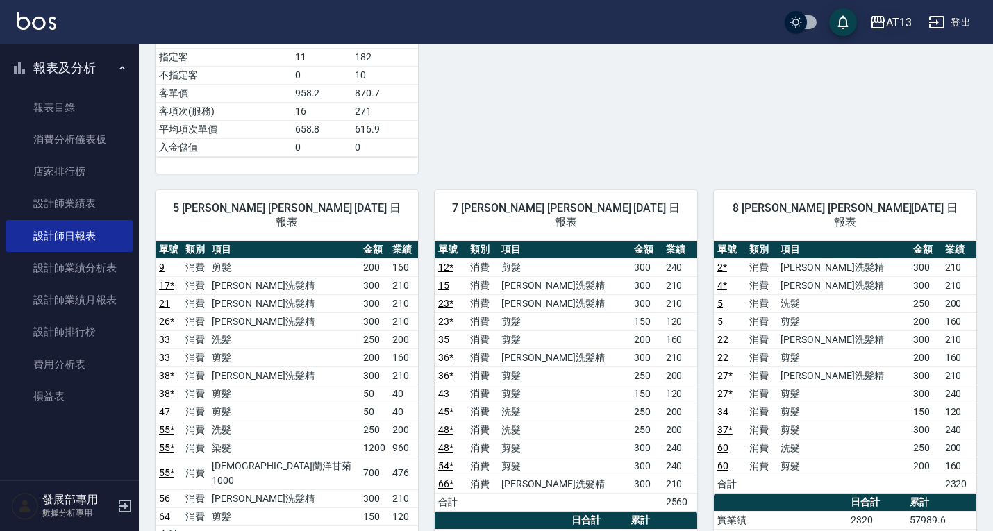
click at [891, 19] on div "AT13" at bounding box center [899, 22] width 26 height 17
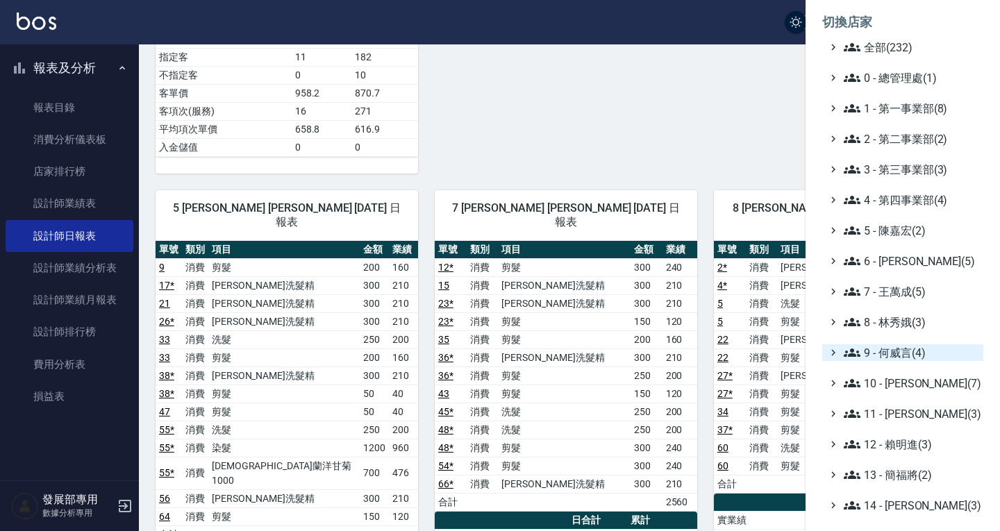
click at [900, 346] on span "9 - 何威言(4)" at bounding box center [911, 352] width 134 height 17
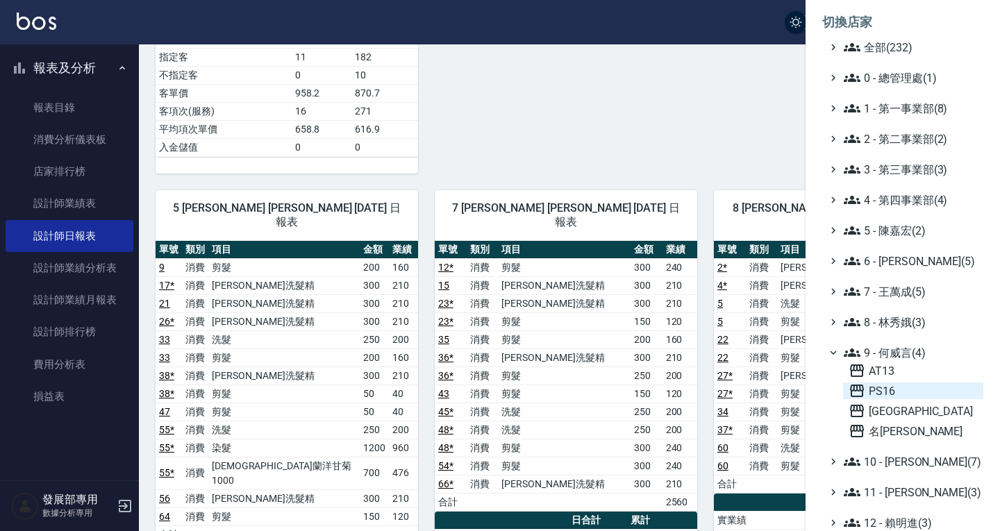
click at [901, 391] on span "PS16" at bounding box center [912, 391] width 129 height 17
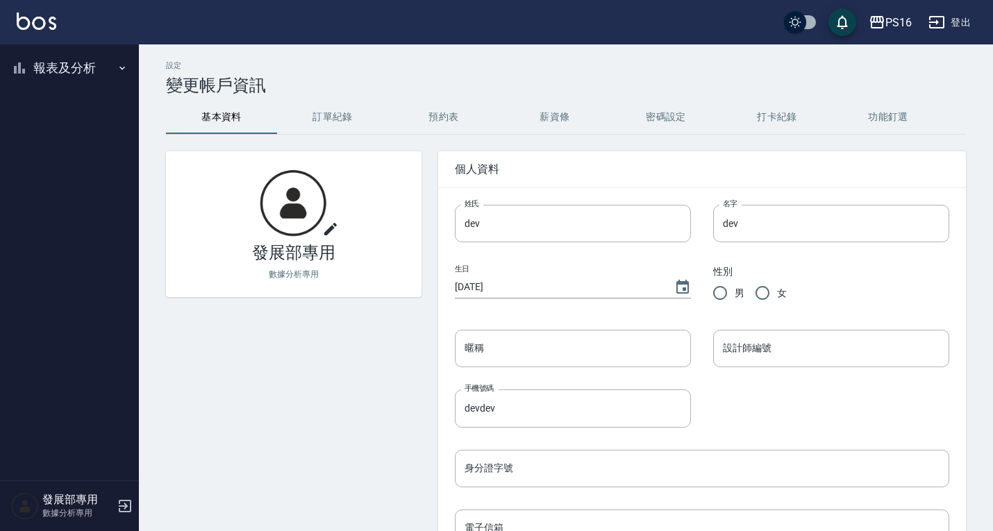
click at [81, 58] on button "報表及分析" at bounding box center [70, 68] width 128 height 36
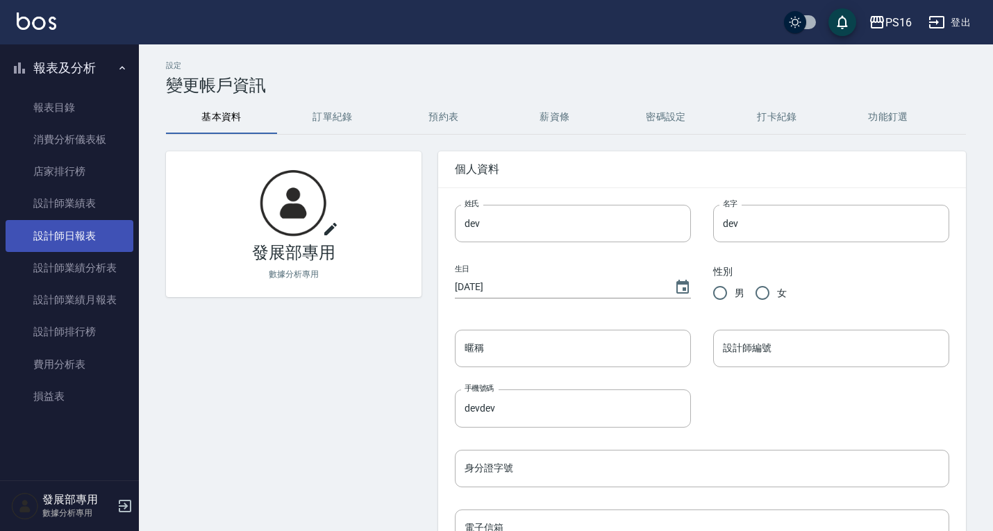
click at [94, 236] on link "設計師日報表" at bounding box center [70, 236] width 128 height 32
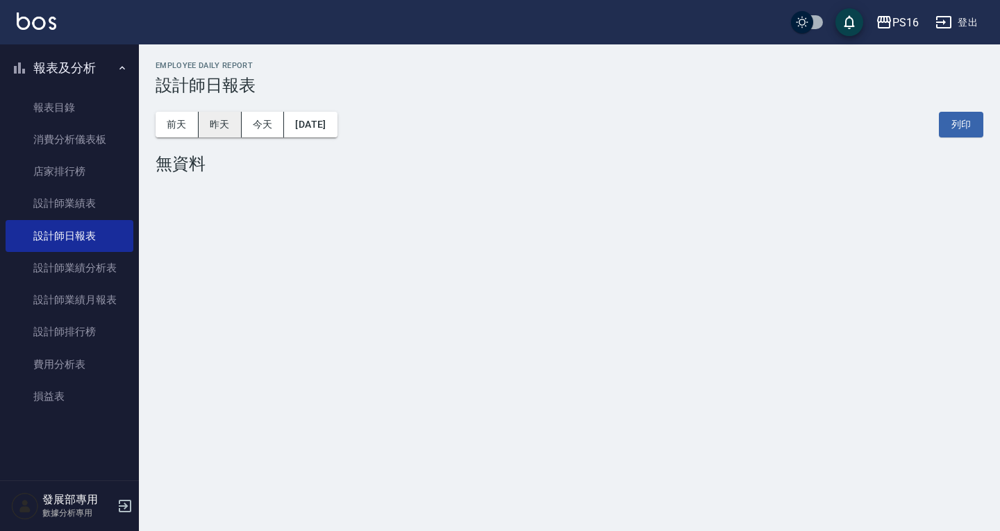
click at [208, 134] on button "昨天" at bounding box center [220, 125] width 43 height 26
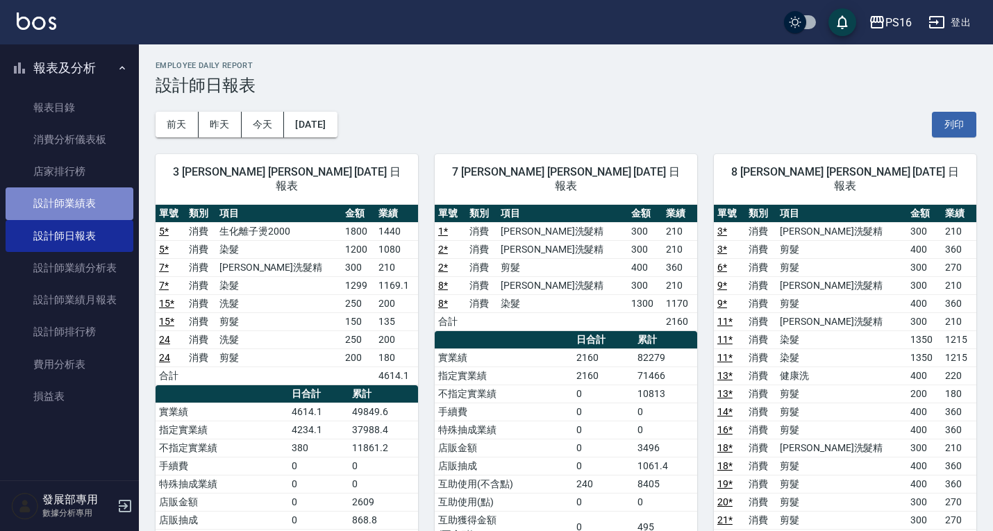
drag, startPoint x: 75, startPoint y: 201, endPoint x: 139, endPoint y: 148, distance: 83.3
click at [75, 202] on link "設計師業績表" at bounding box center [70, 203] width 128 height 32
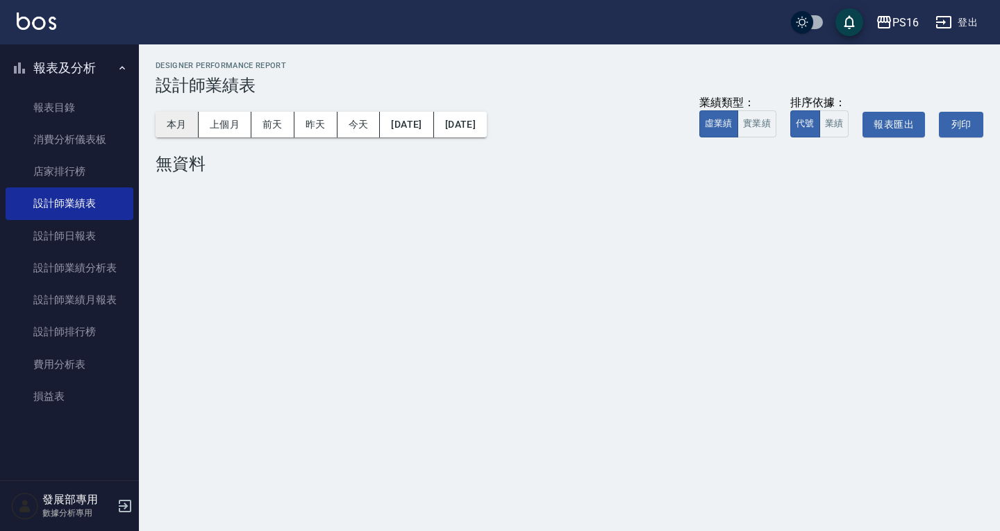
click at [176, 121] on button "本月" at bounding box center [177, 125] width 43 height 26
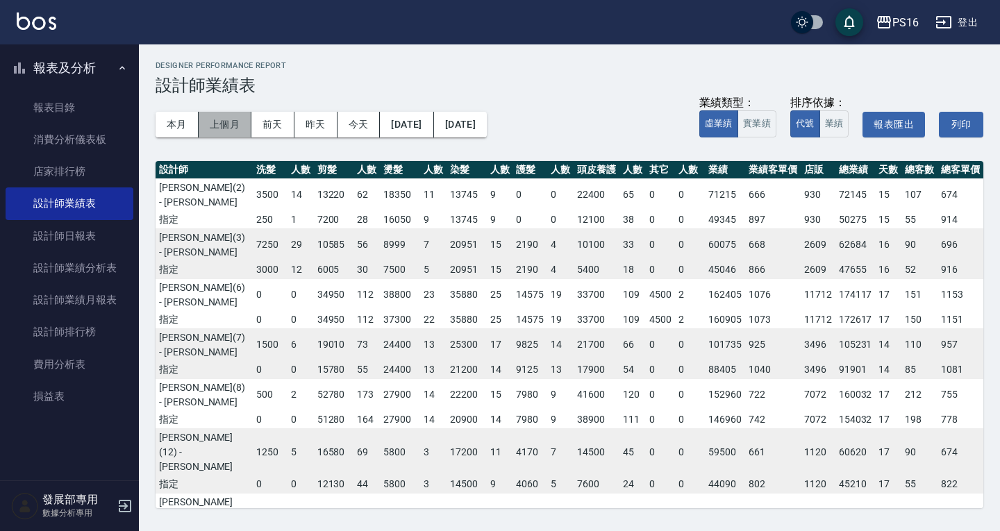
click at [228, 124] on button "上個月" at bounding box center [225, 125] width 53 height 26
